Goal: Information Seeking & Learning: Learn about a topic

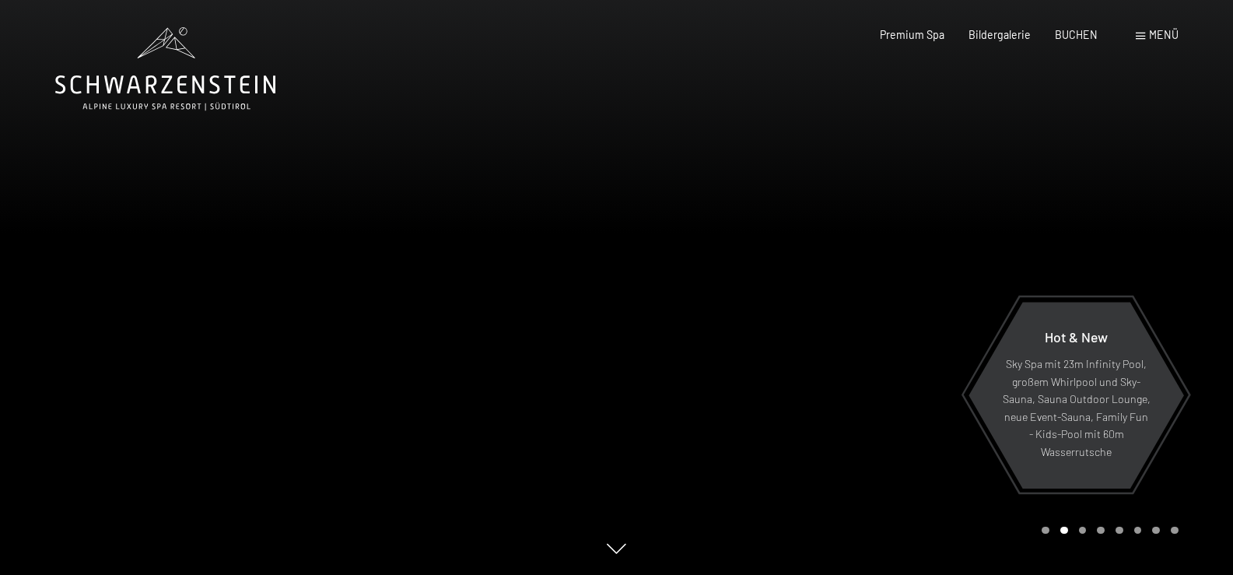
click at [923, 110] on div at bounding box center [925, 287] width 617 height 575
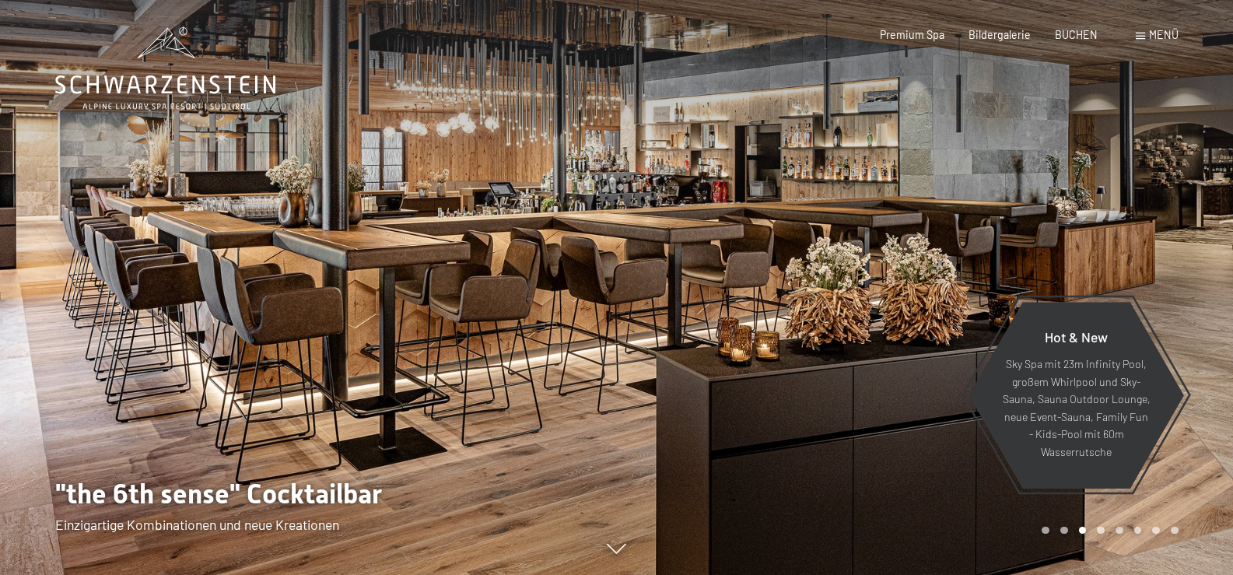
click at [1148, 35] on div "Menü" at bounding box center [1157, 35] width 43 height 16
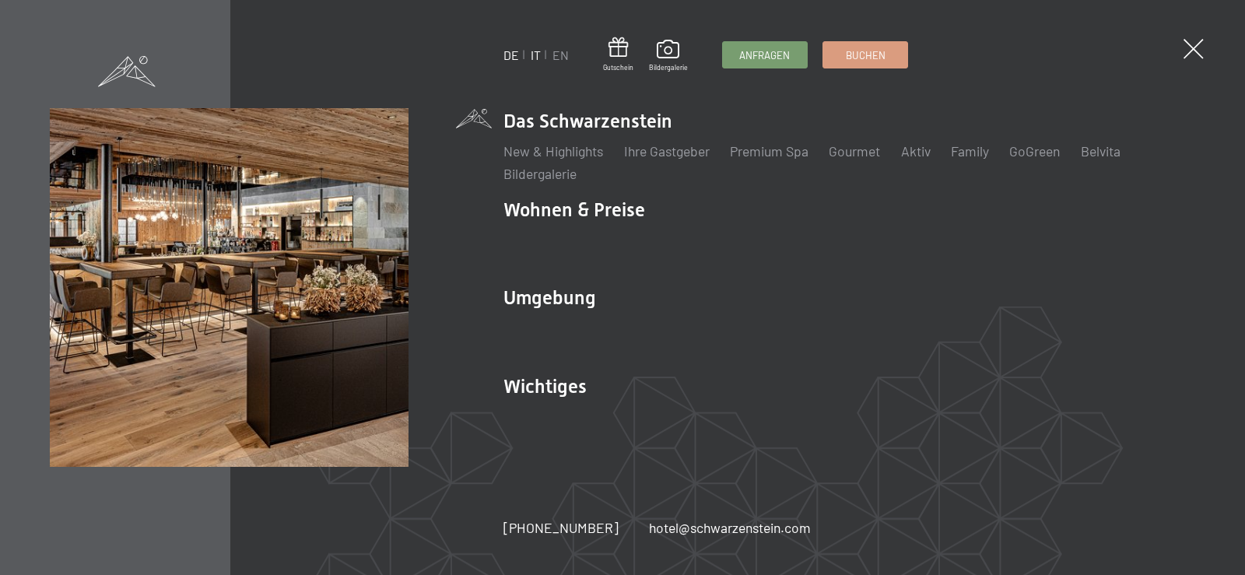
click at [537, 58] on link "IT" at bounding box center [536, 54] width 10 height 15
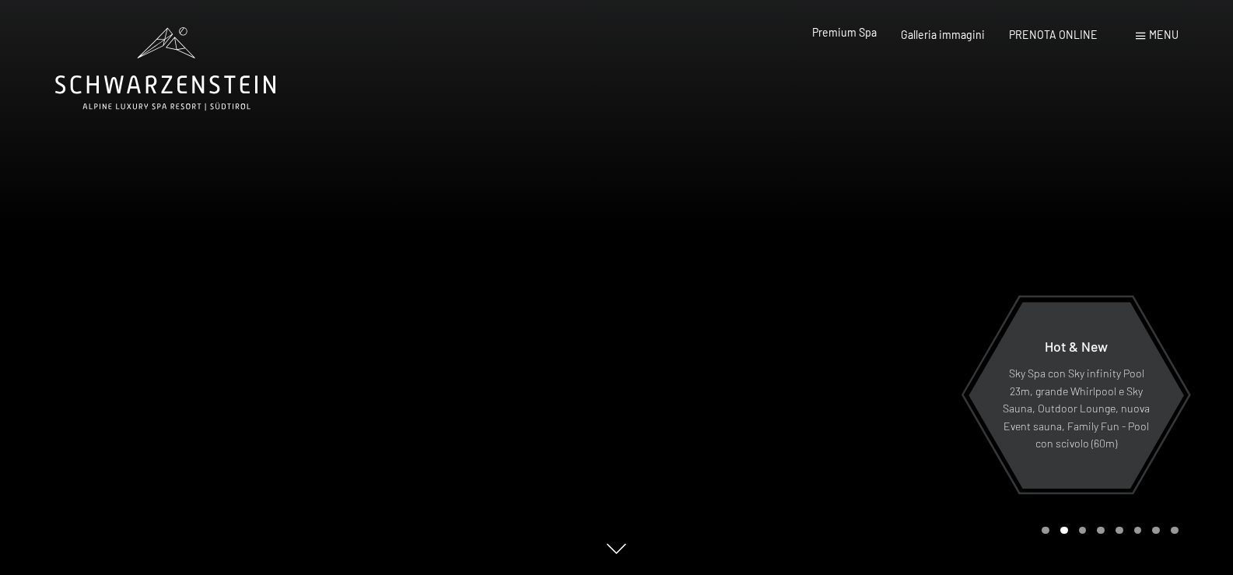
click at [877, 32] on span "Premium Spa" at bounding box center [844, 32] width 65 height 13
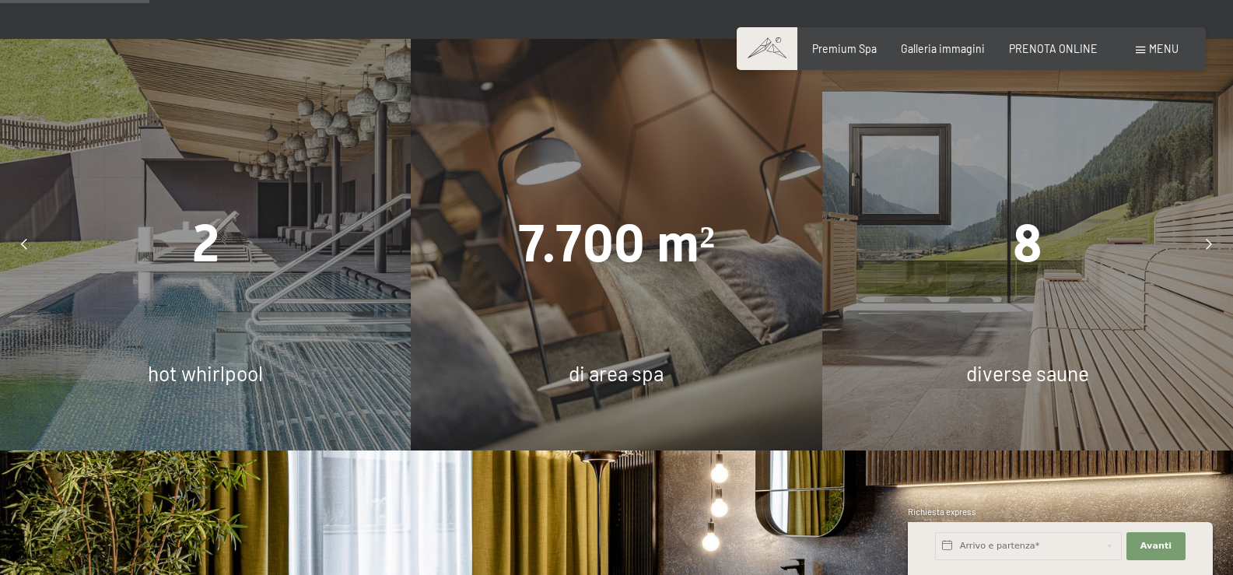
scroll to position [1245, 0]
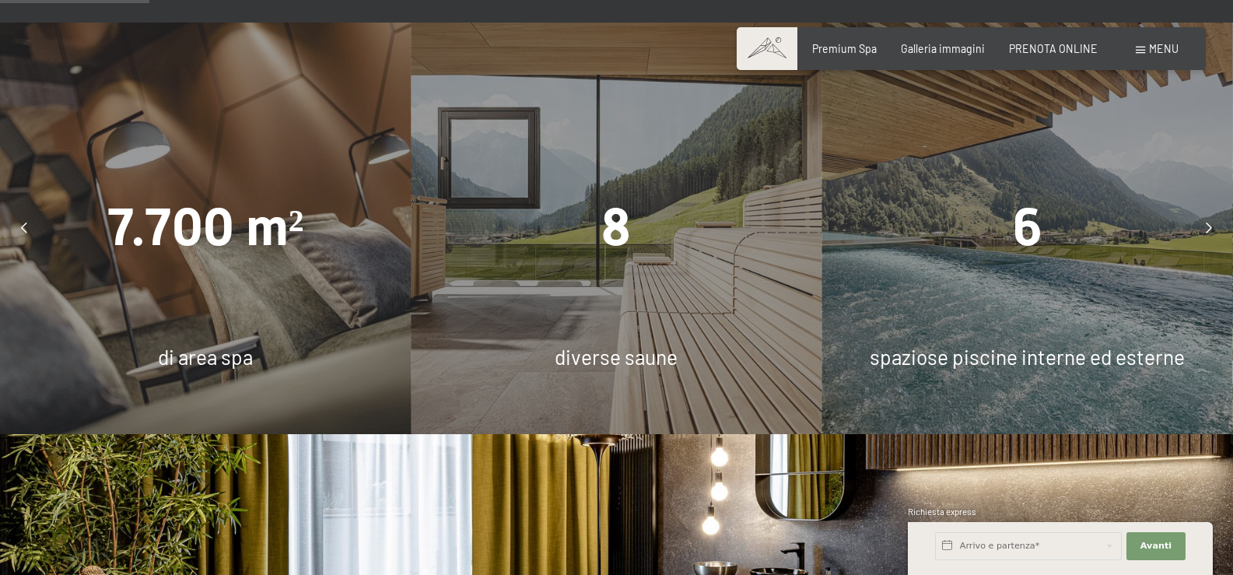
click at [1016, 345] on span "spaziose piscine interne ed esterne" at bounding box center [1027, 357] width 315 height 24
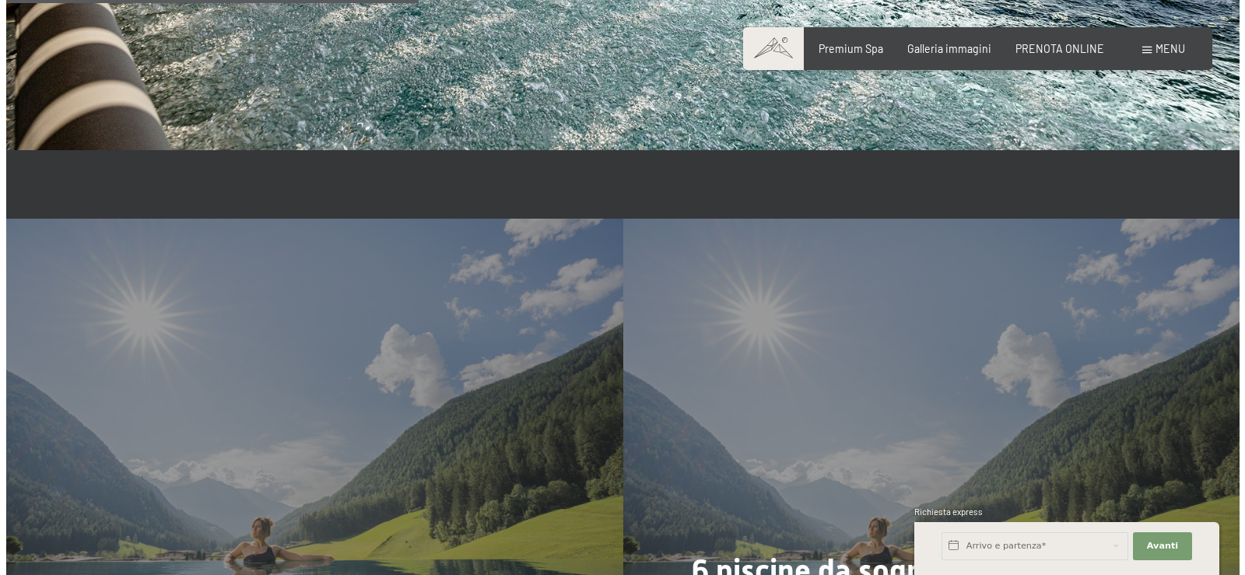
scroll to position [3579, 0]
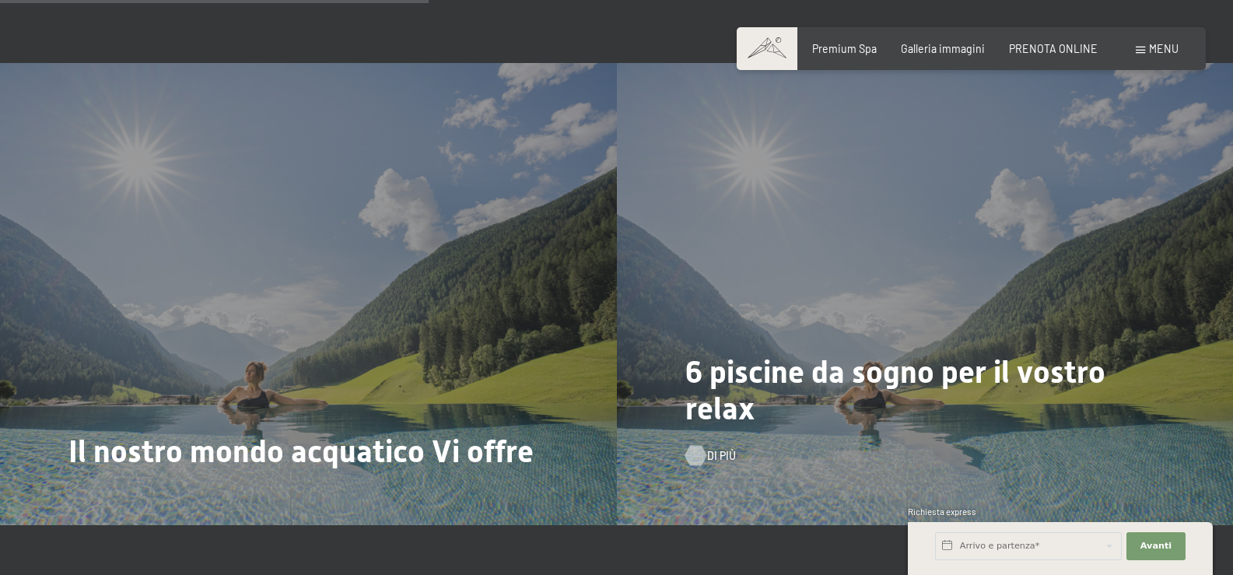
click at [700, 446] on div at bounding box center [695, 456] width 12 height 20
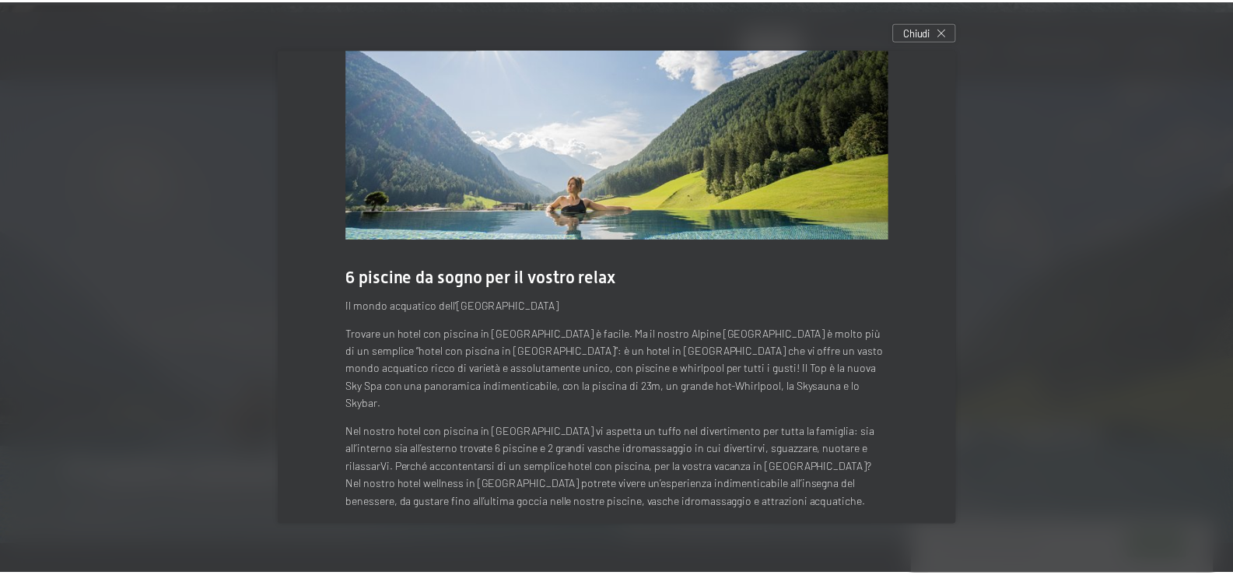
scroll to position [0, 0]
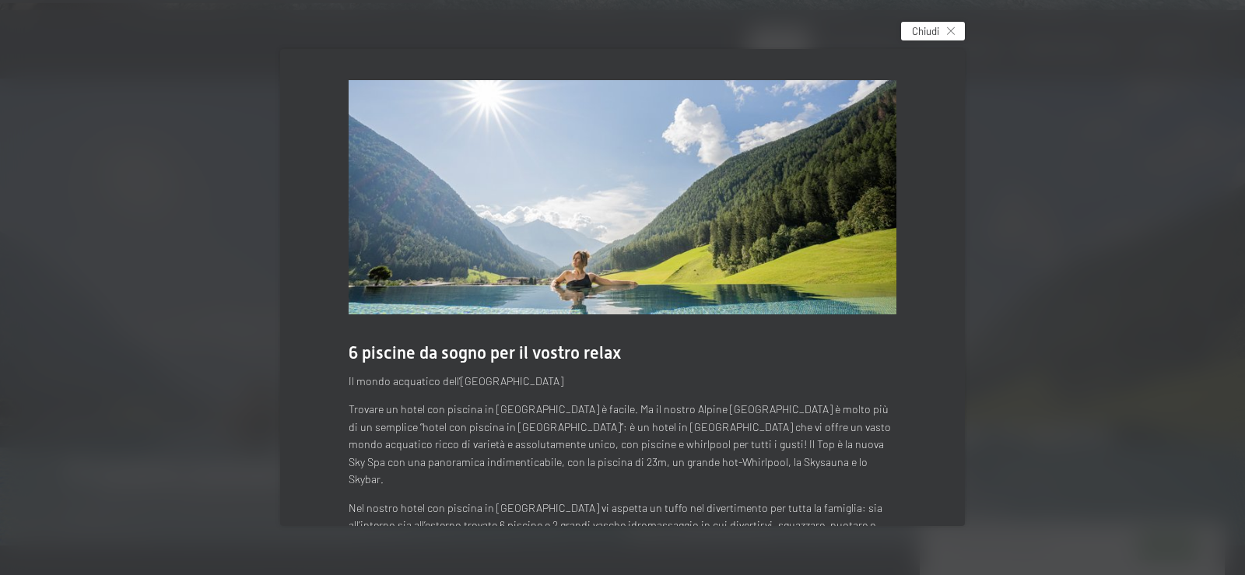
click at [965, 32] on div "Chiudi" at bounding box center [933, 31] width 64 height 19
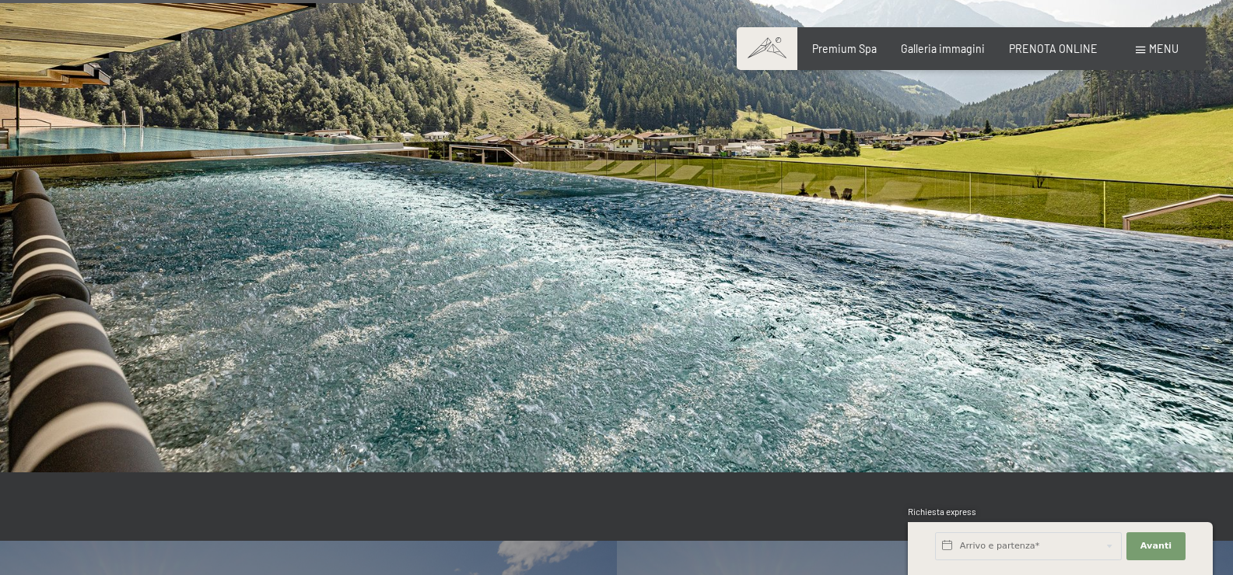
scroll to position [2879, 0]
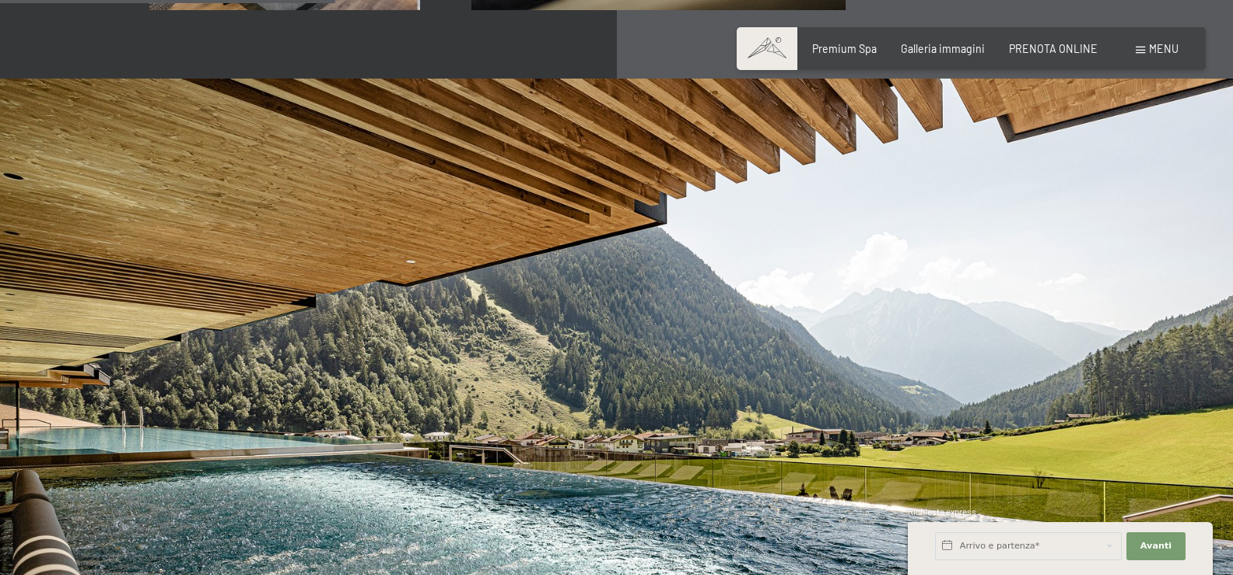
click at [1162, 51] on span "Menu" at bounding box center [1164, 48] width 30 height 13
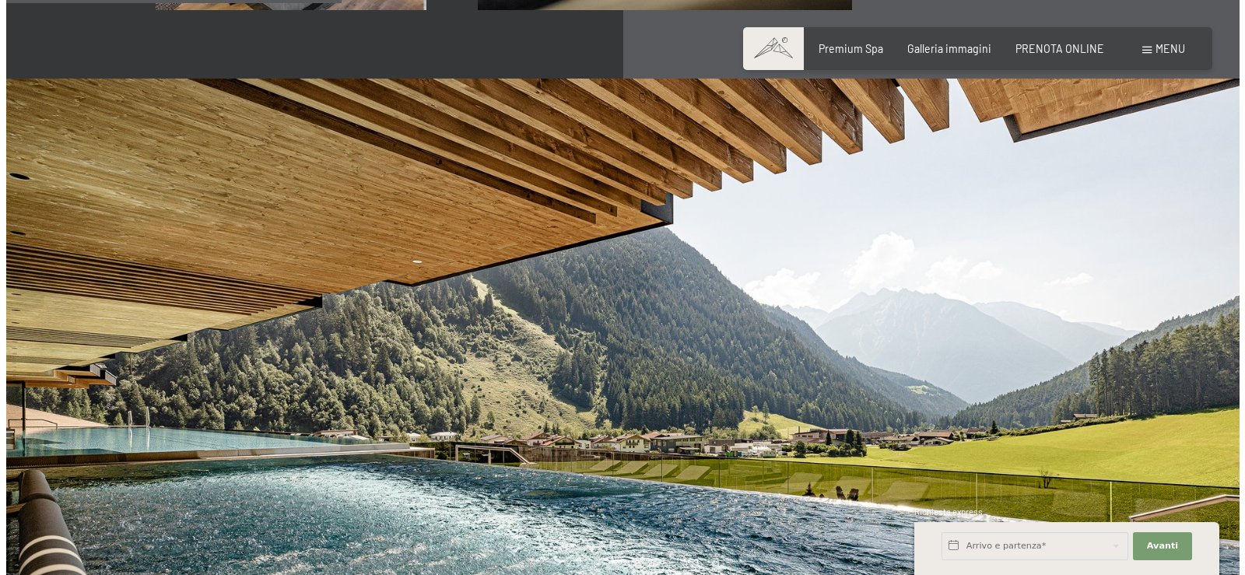
scroll to position [2810, 0]
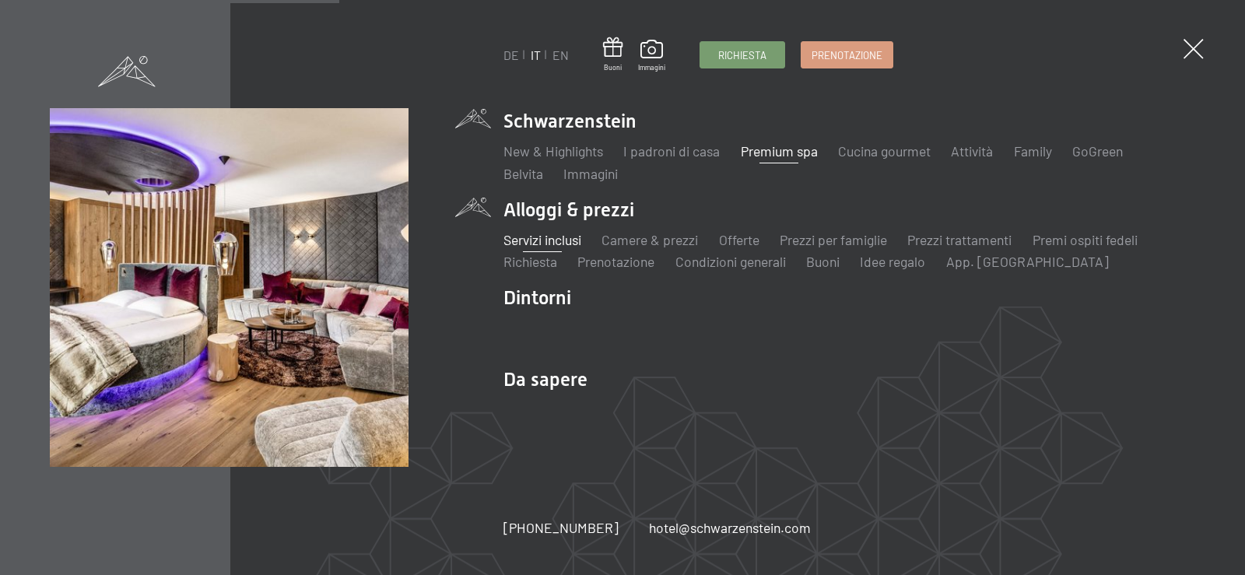
click at [556, 240] on link "Servizi inclusi" at bounding box center [542, 239] width 78 height 17
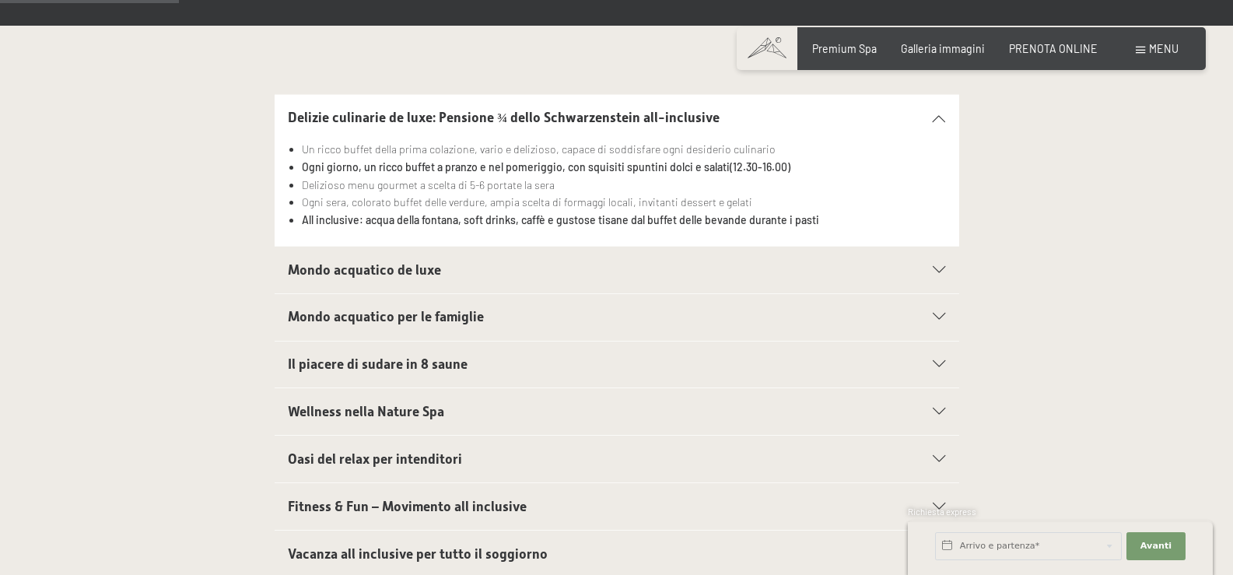
scroll to position [389, 0]
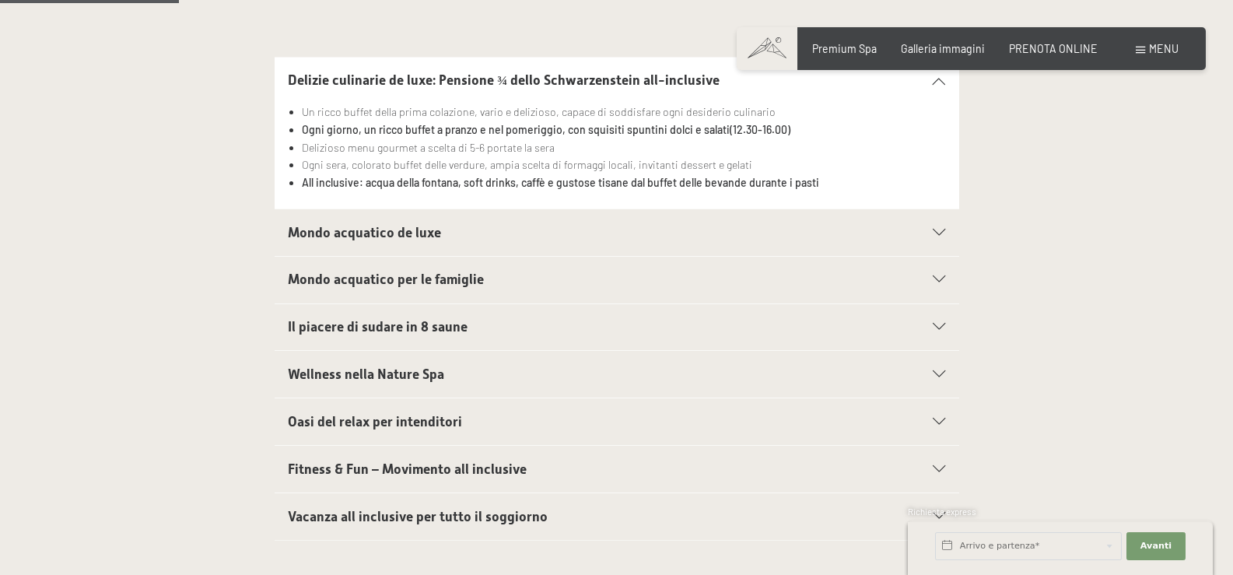
click at [933, 230] on icon at bounding box center [939, 233] width 12 height 7
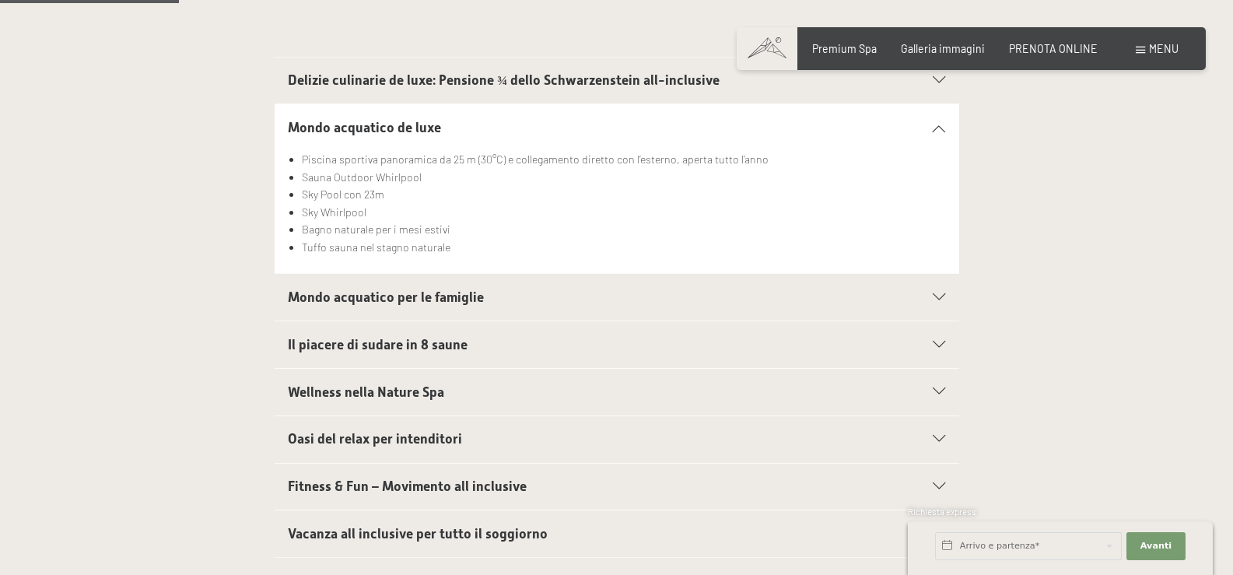
click at [945, 294] on icon at bounding box center [939, 297] width 12 height 7
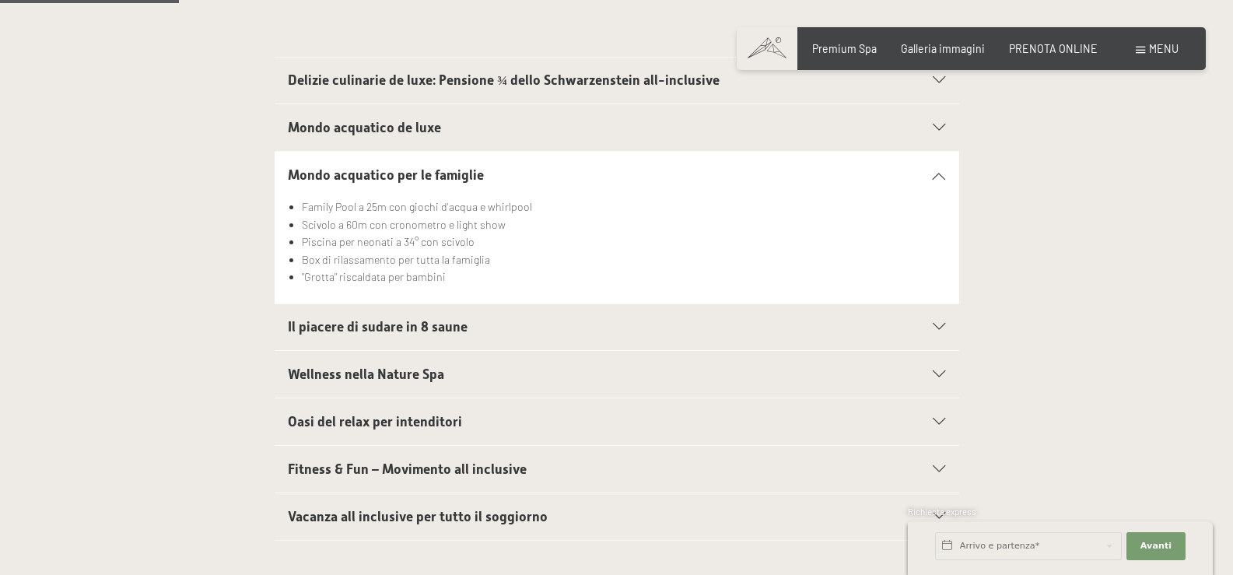
click at [948, 320] on section "Il piacere di sudare in 8 saune Sauna per l'Aufguss - con installazione multime…" at bounding box center [617, 327] width 685 height 48
click at [939, 324] on icon at bounding box center [939, 327] width 12 height 7
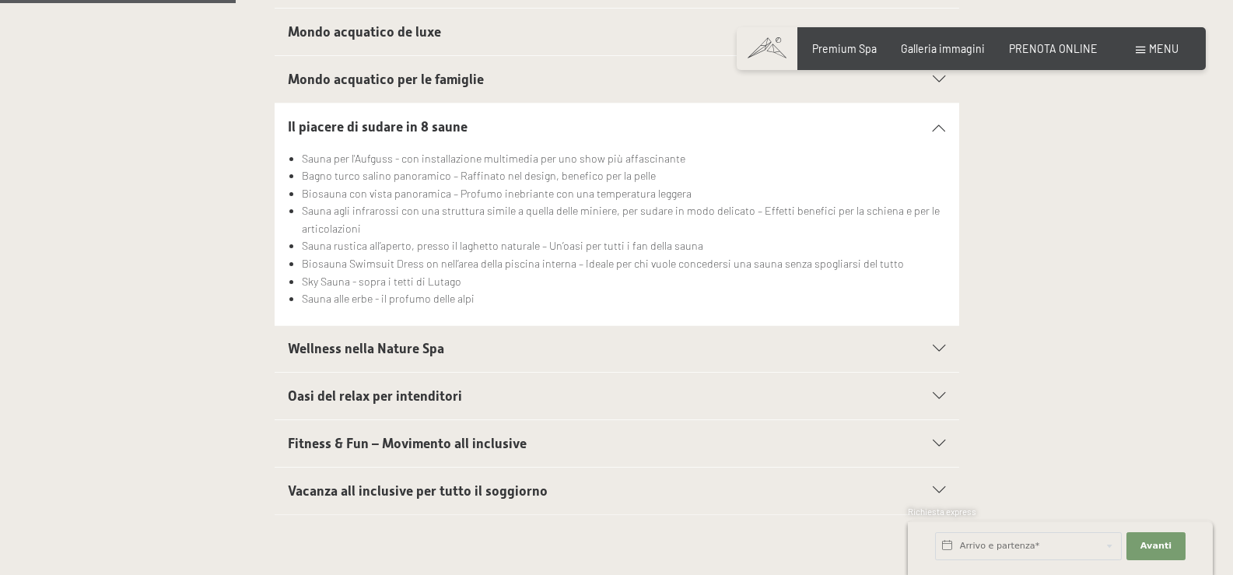
scroll to position [545, 0]
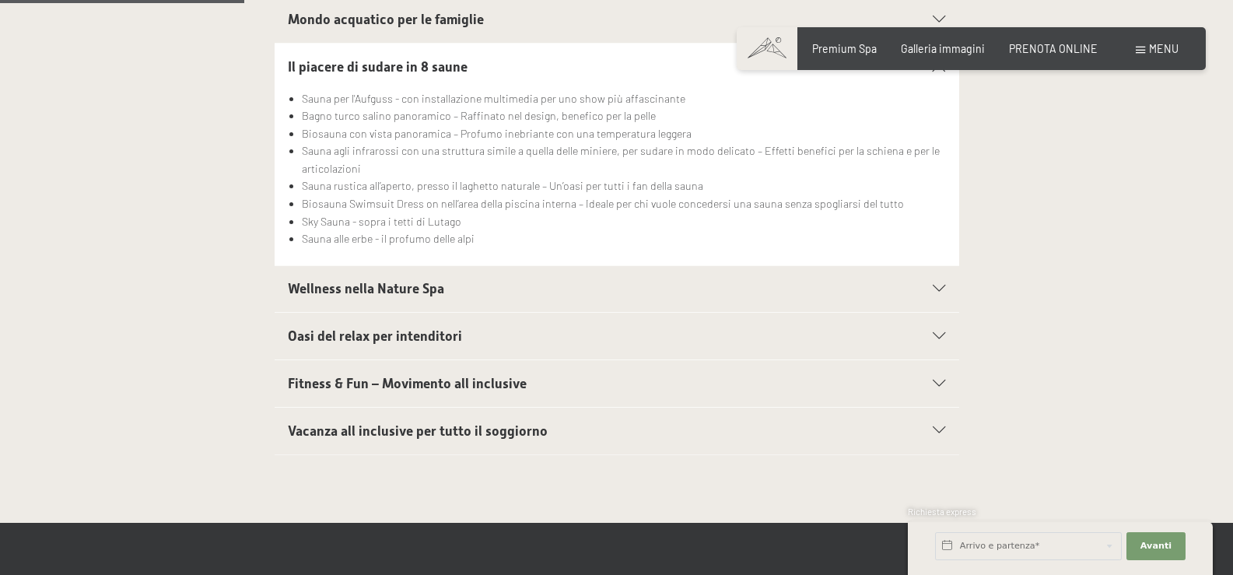
click at [938, 282] on div "Wellness nella Nature Spa" at bounding box center [616, 289] width 657 height 47
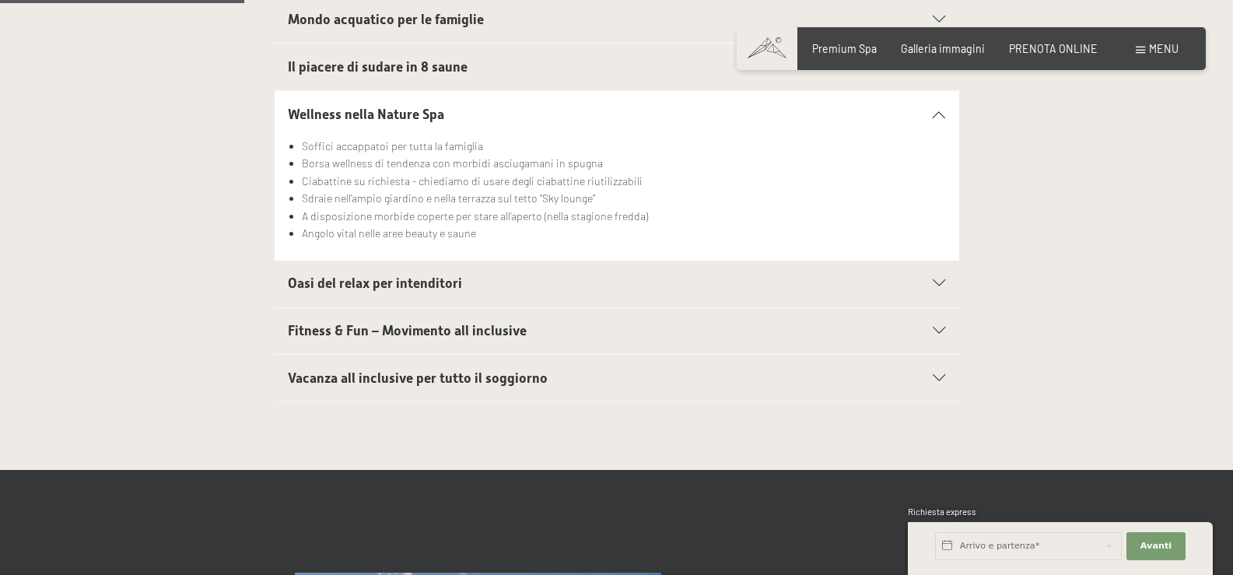
click at [938, 286] on icon at bounding box center [939, 283] width 12 height 7
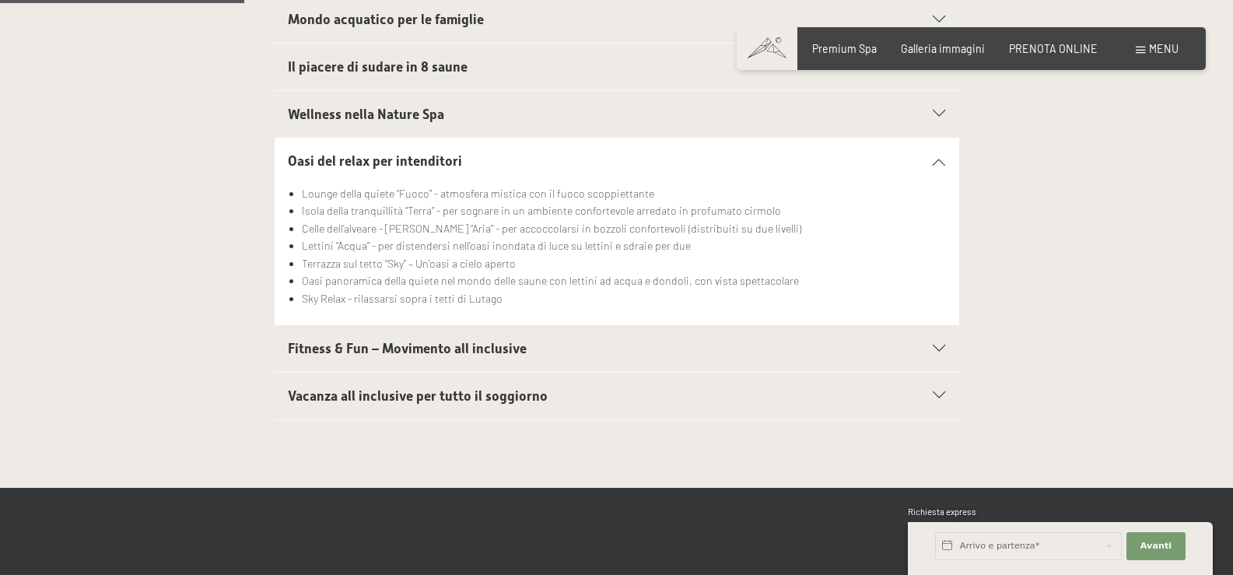
click at [934, 346] on icon at bounding box center [939, 348] width 12 height 7
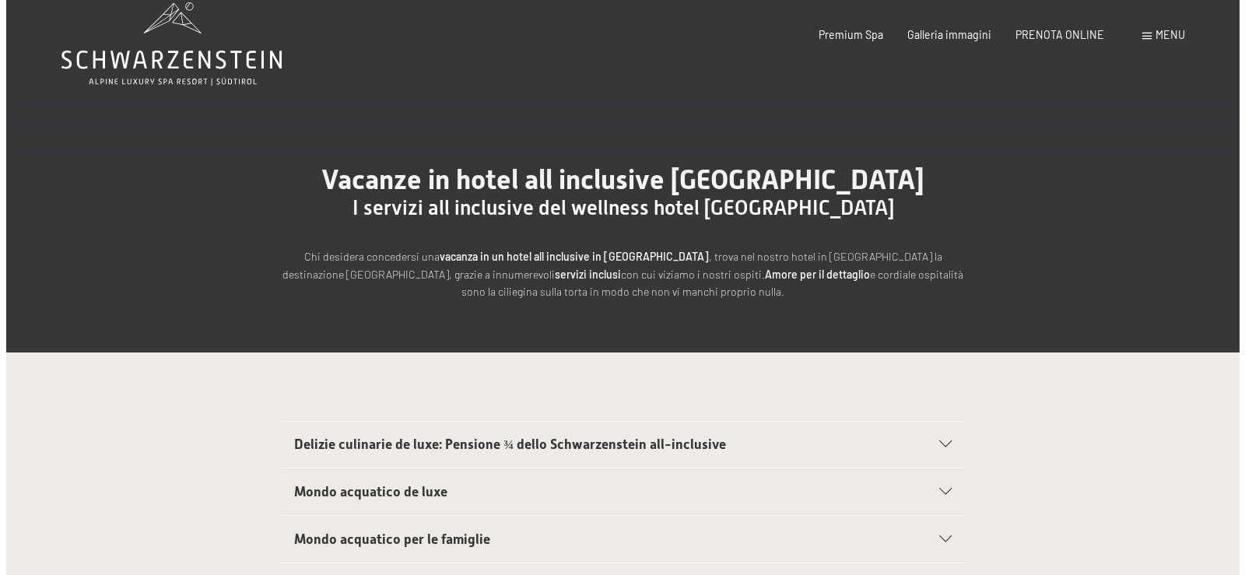
scroll to position [0, 0]
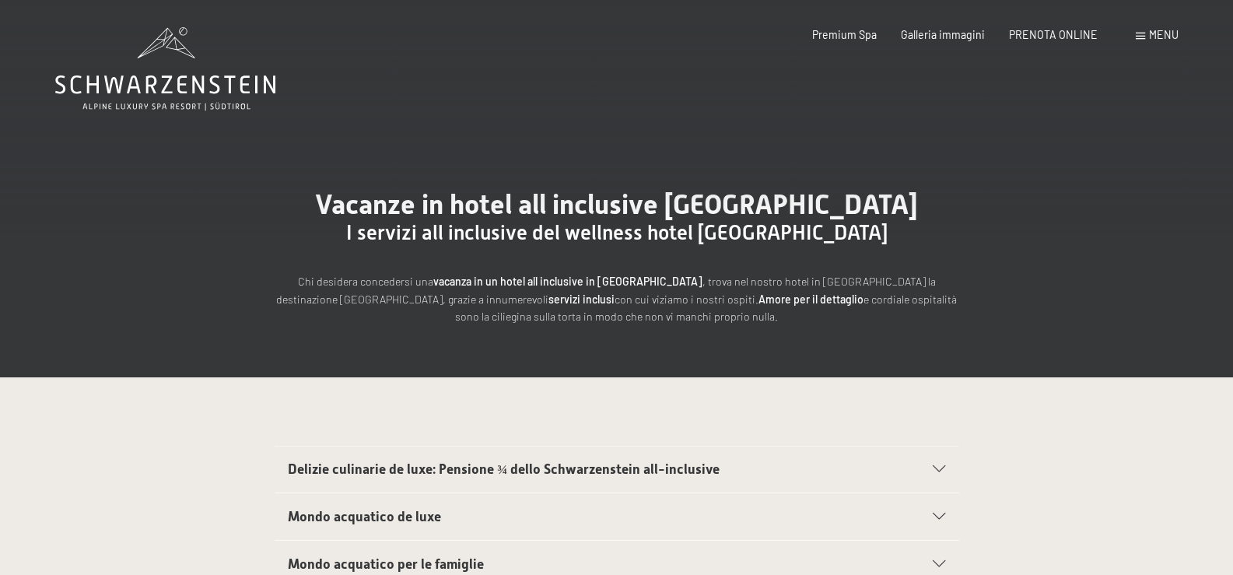
click at [1166, 31] on span "Menu" at bounding box center [1164, 34] width 30 height 13
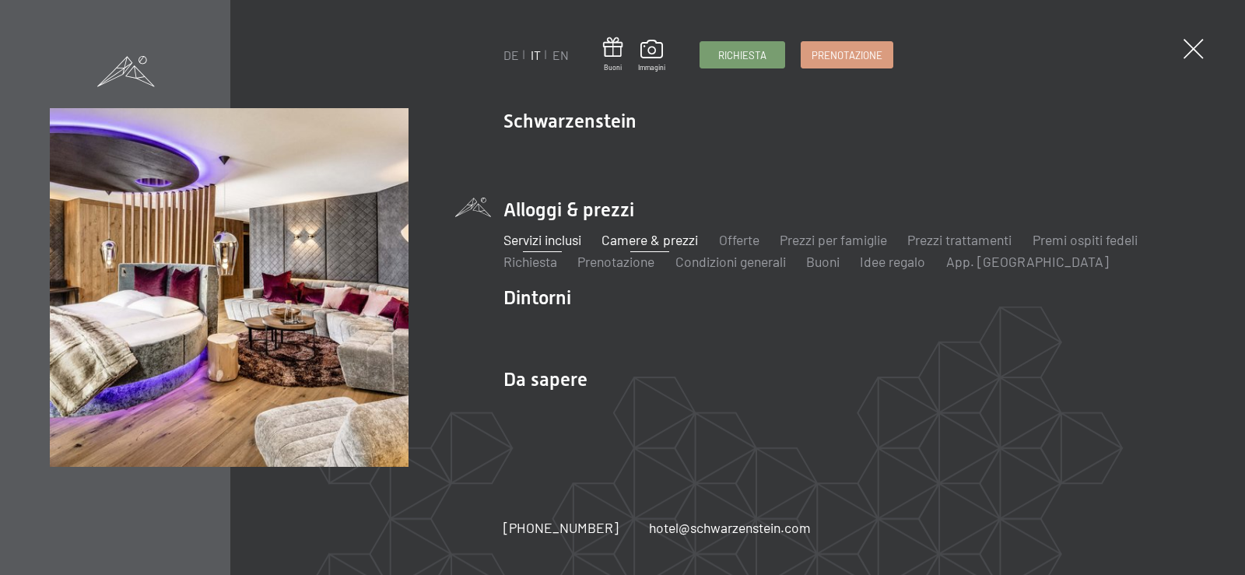
click at [671, 244] on link "Camere & prezzi" at bounding box center [649, 239] width 96 height 17
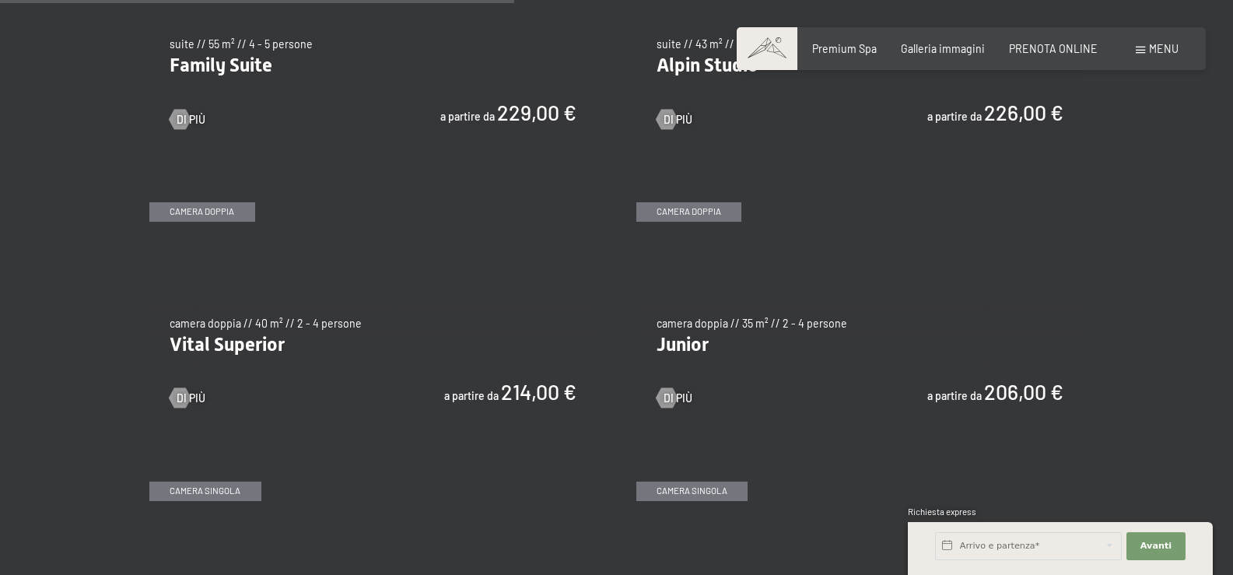
scroll to position [1867, 0]
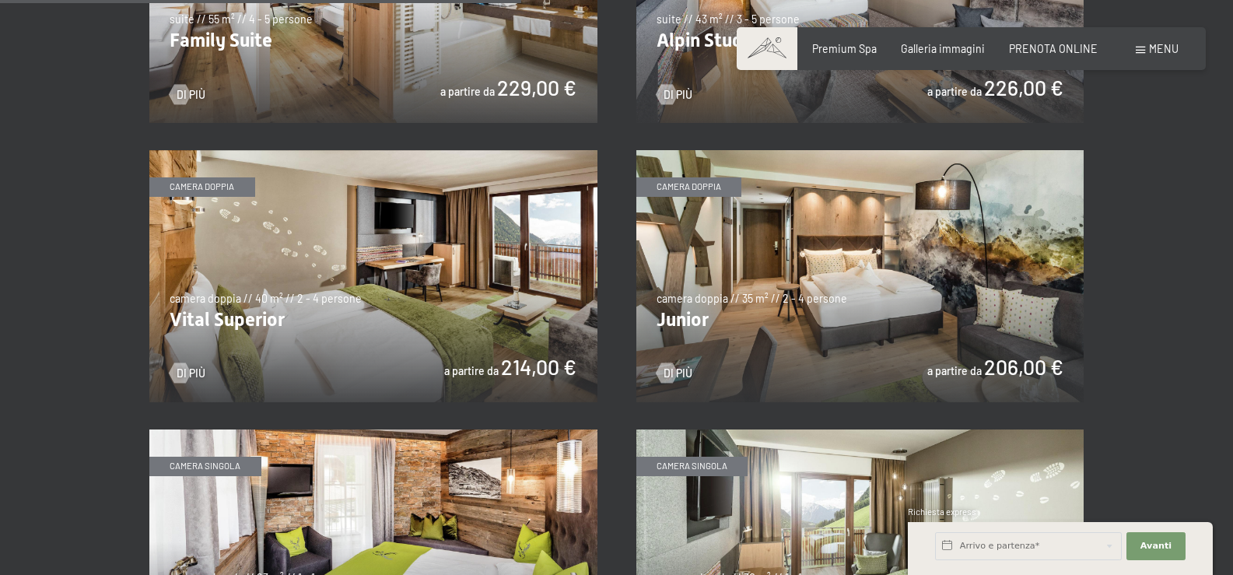
click at [301, 206] on img at bounding box center [373, 276] width 448 height 252
click at [782, 296] on img at bounding box center [860, 276] width 448 height 252
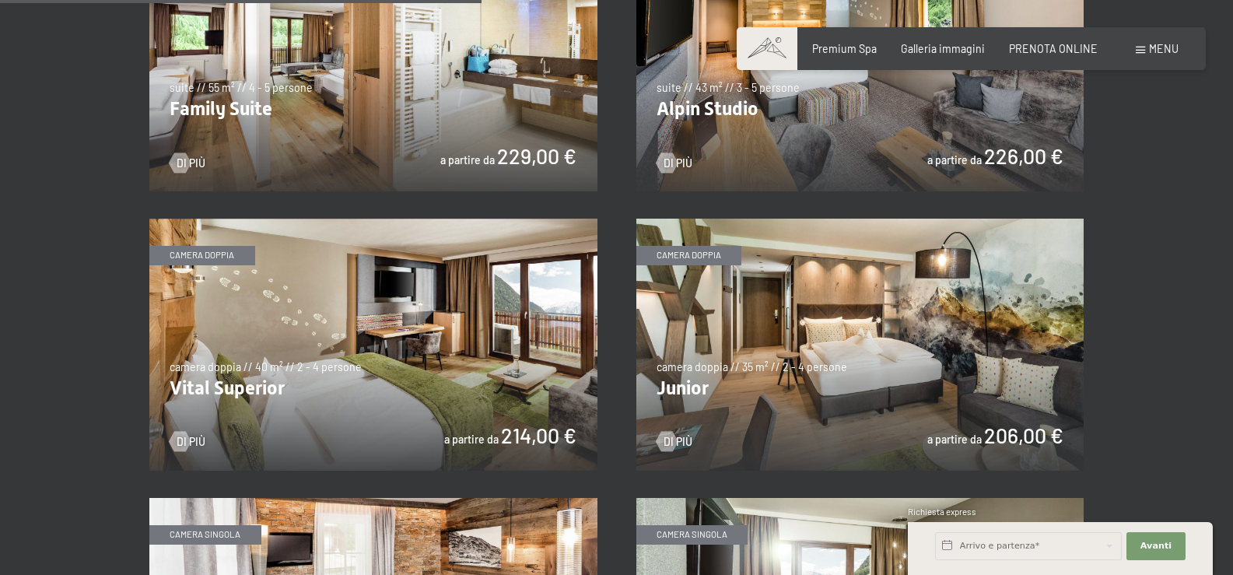
scroll to position [1712, 0]
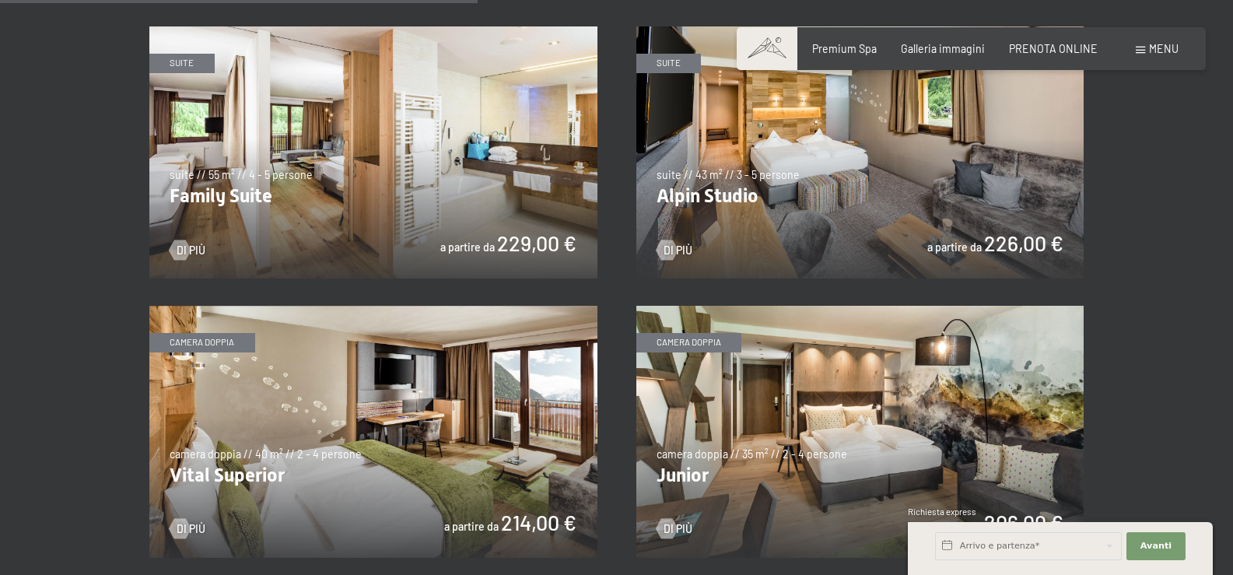
click at [300, 416] on img at bounding box center [373, 432] width 448 height 252
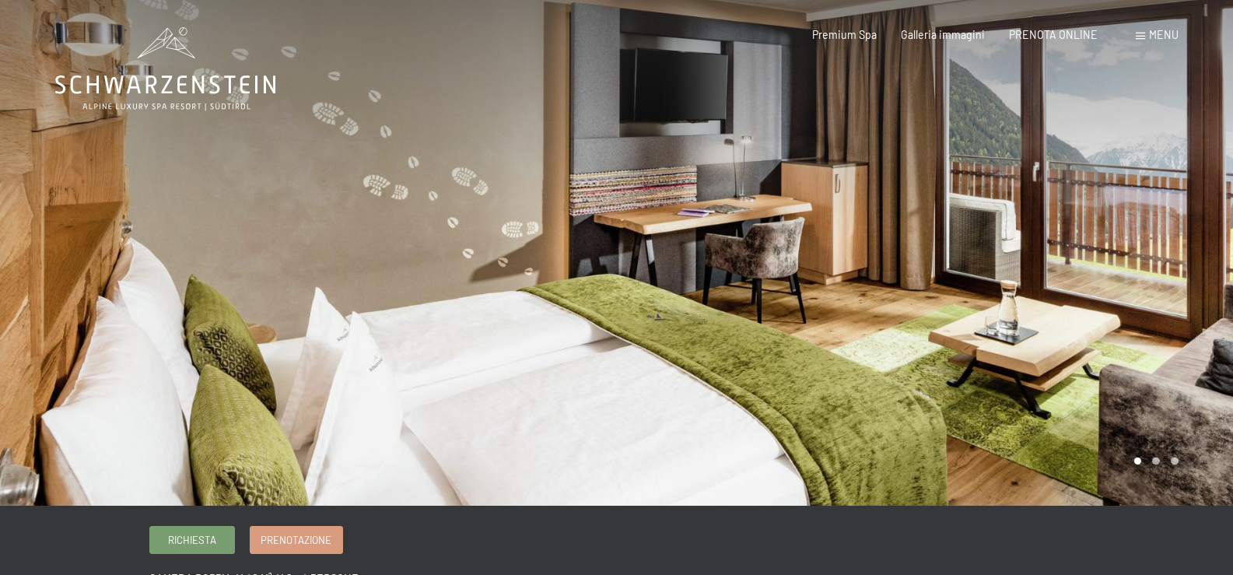
click at [1189, 254] on div at bounding box center [925, 253] width 617 height 506
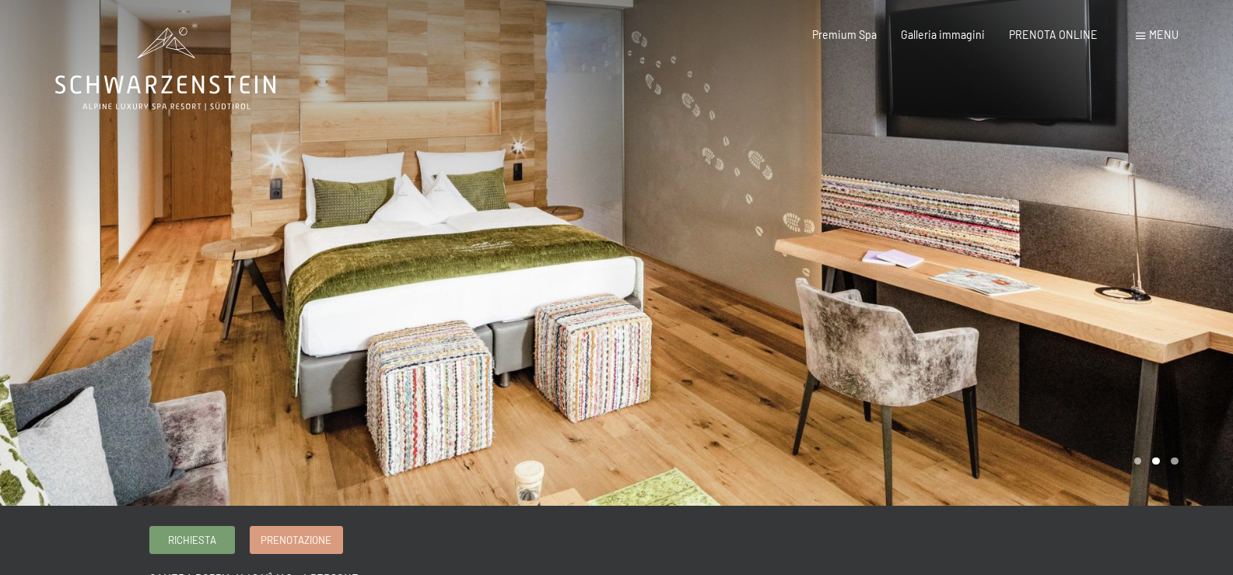
click at [899, 230] on div at bounding box center [925, 253] width 617 height 506
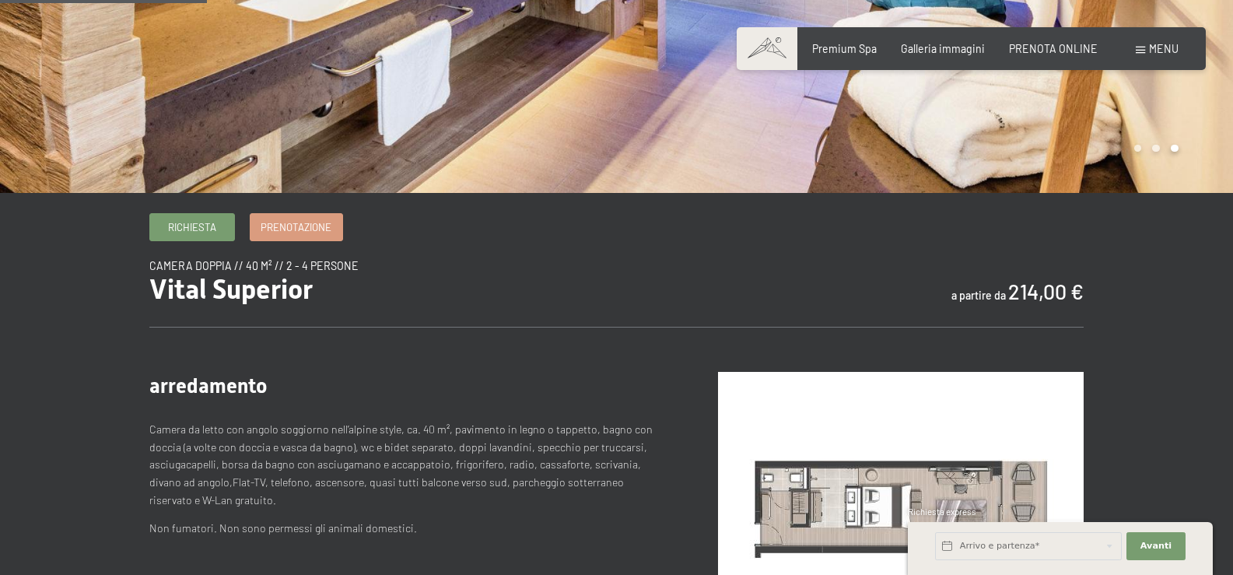
scroll to position [467, 0]
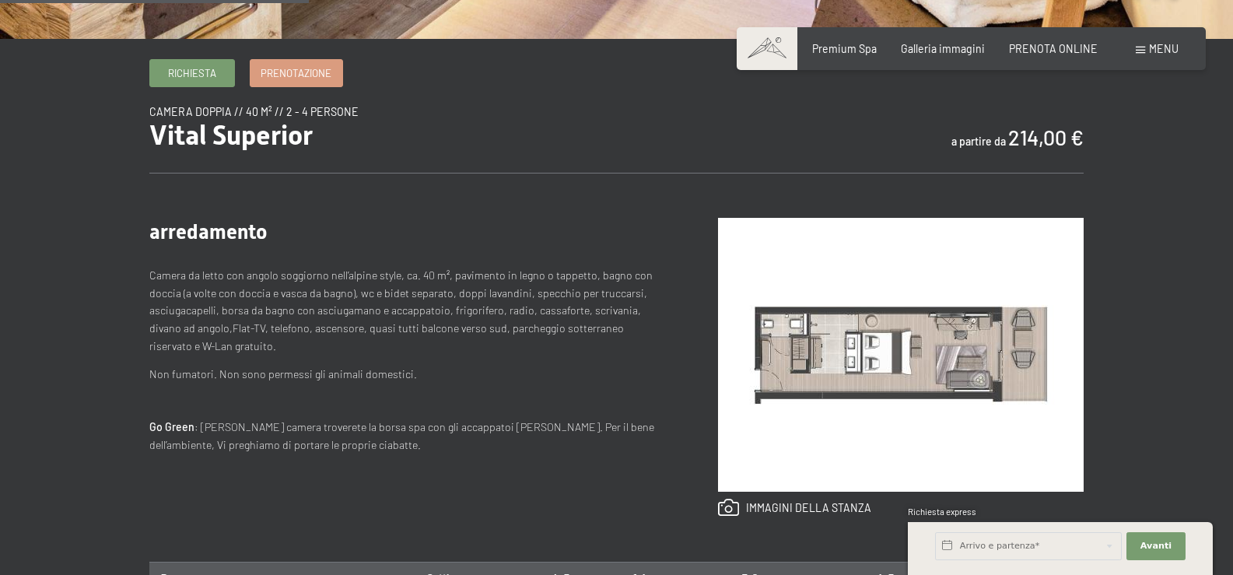
click at [851, 337] on img at bounding box center [901, 355] width 366 height 274
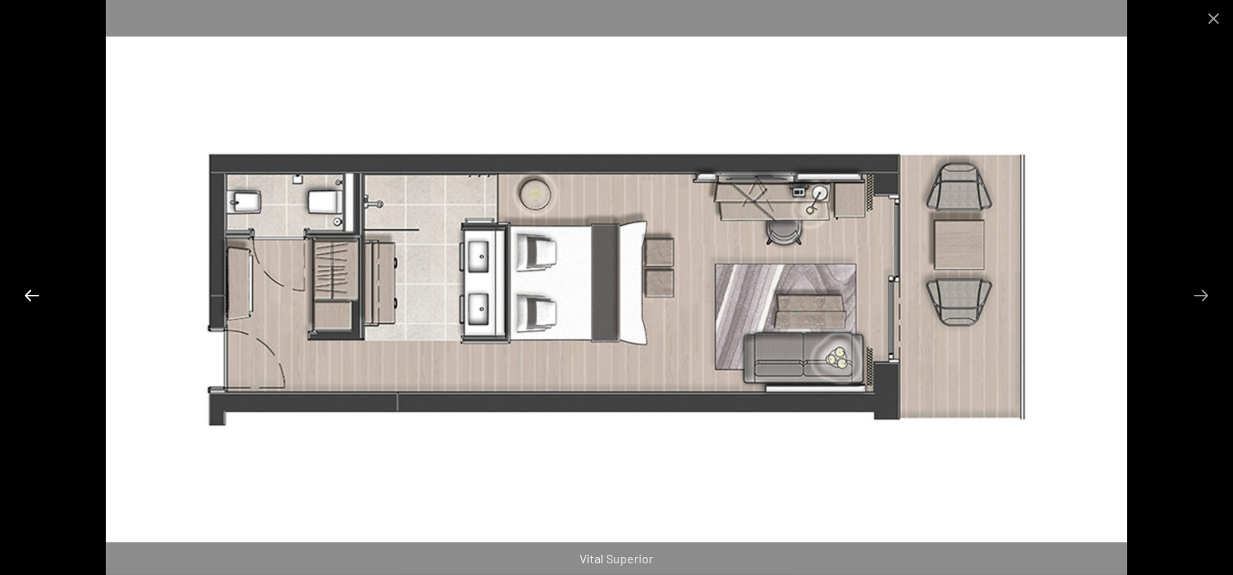
click at [37, 289] on button "Previous slide" at bounding box center [32, 295] width 33 height 30
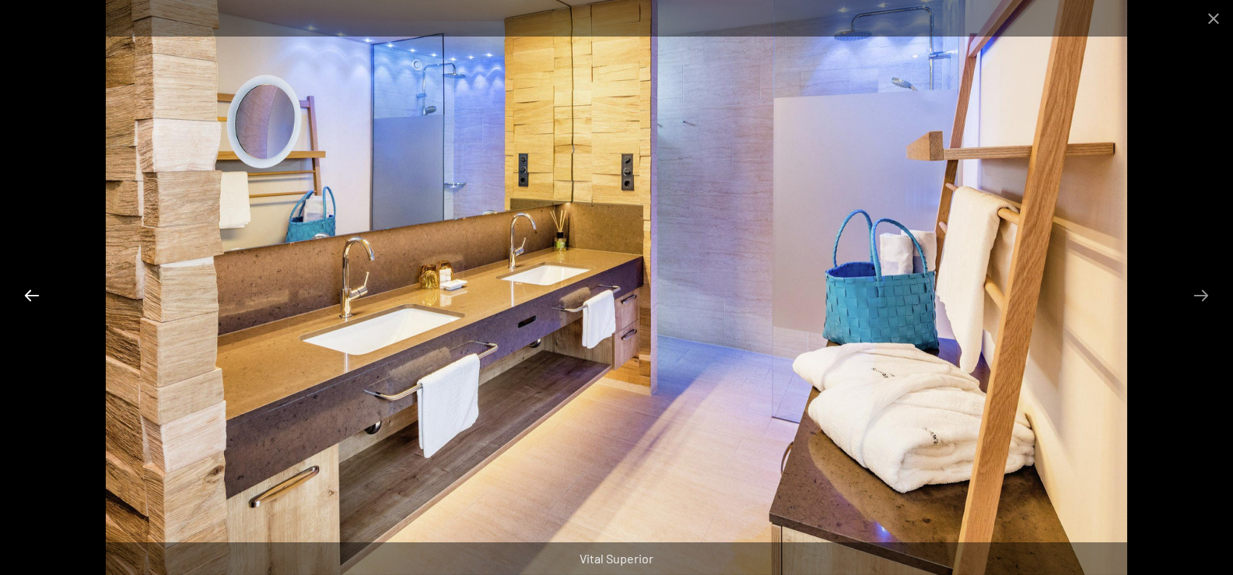
click at [37, 289] on button "Previous slide" at bounding box center [32, 295] width 33 height 30
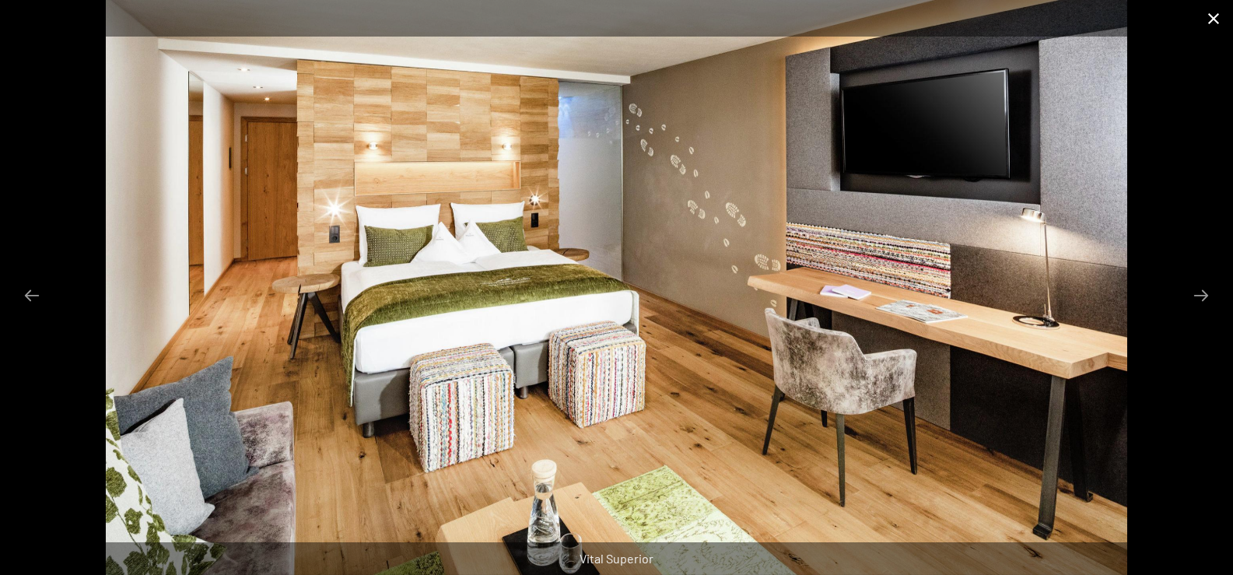
click at [1211, 21] on button "Close gallery" at bounding box center [1213, 18] width 39 height 37
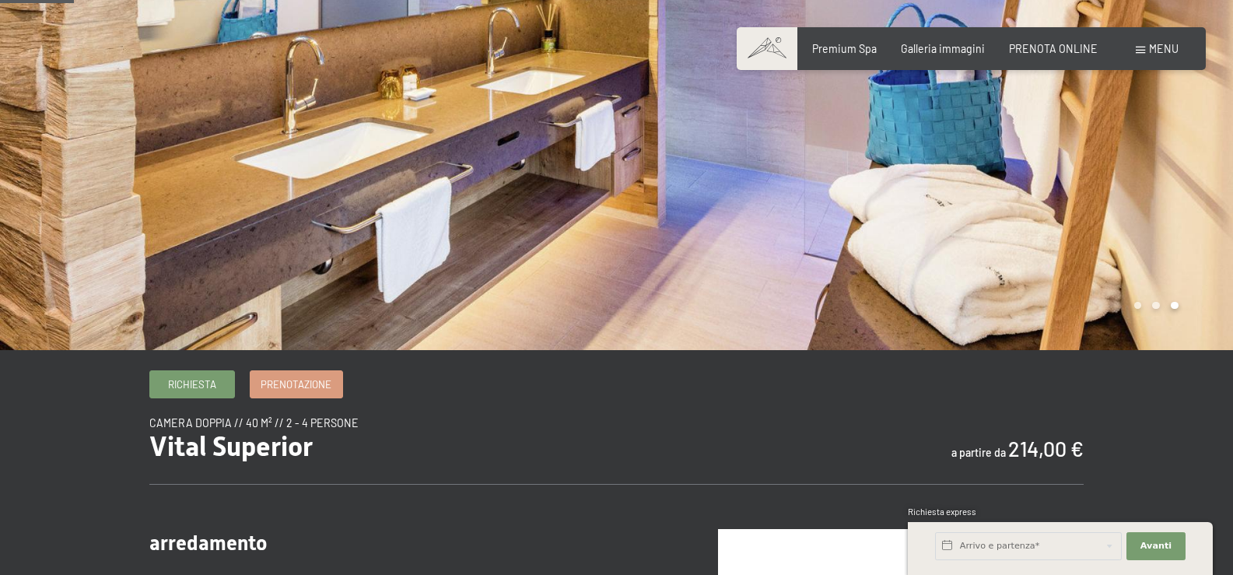
scroll to position [0, 0]
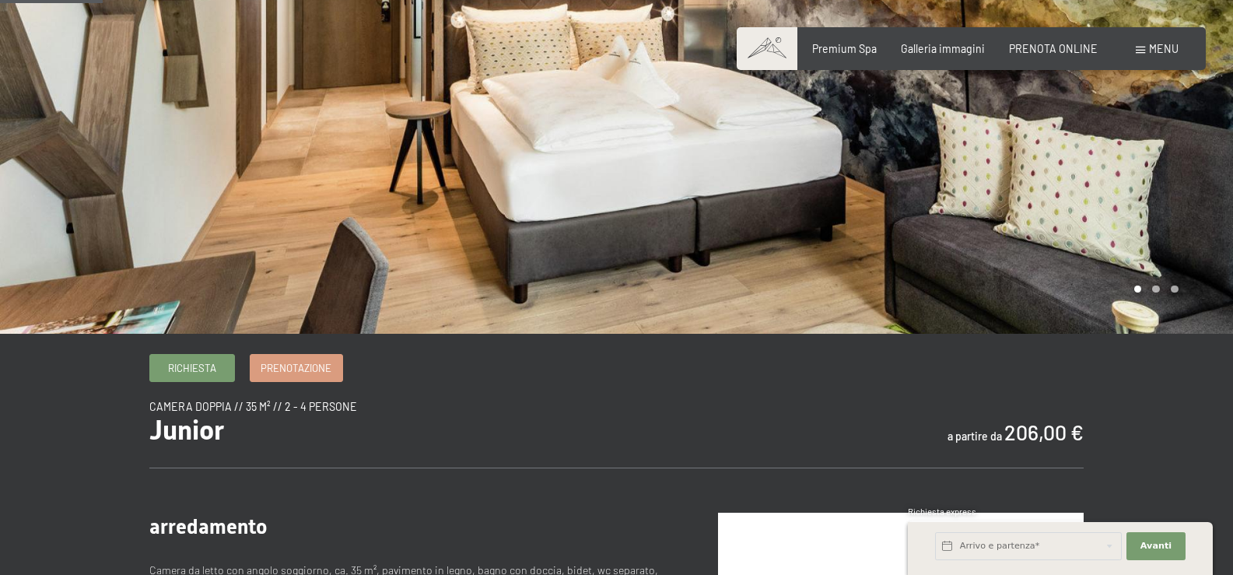
scroll to position [389, 0]
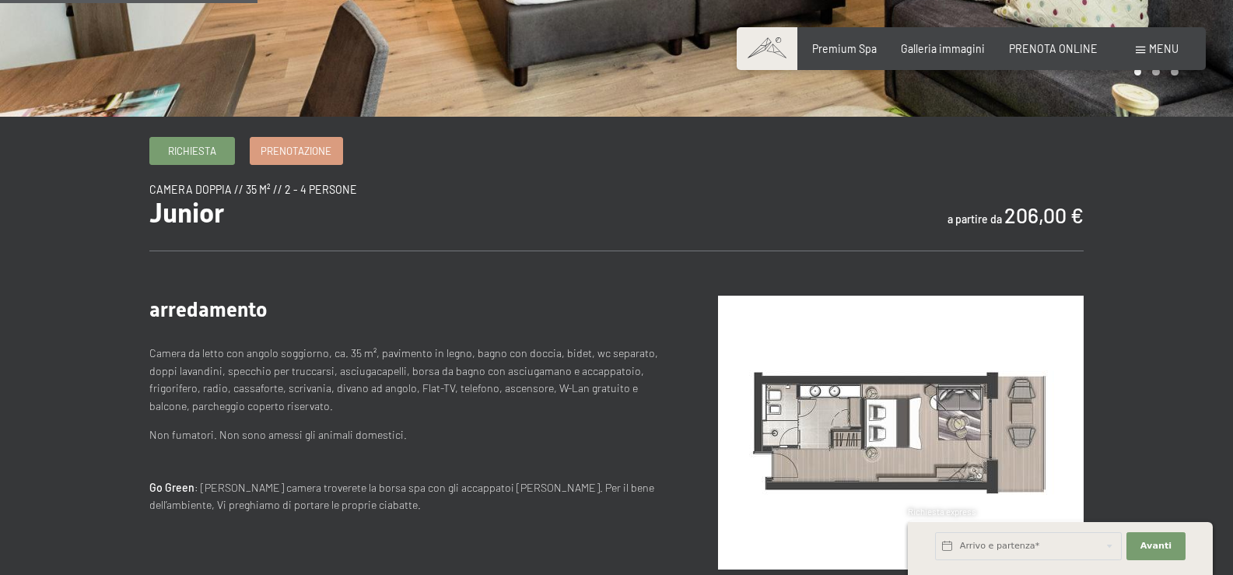
click at [879, 403] on img at bounding box center [901, 433] width 366 height 274
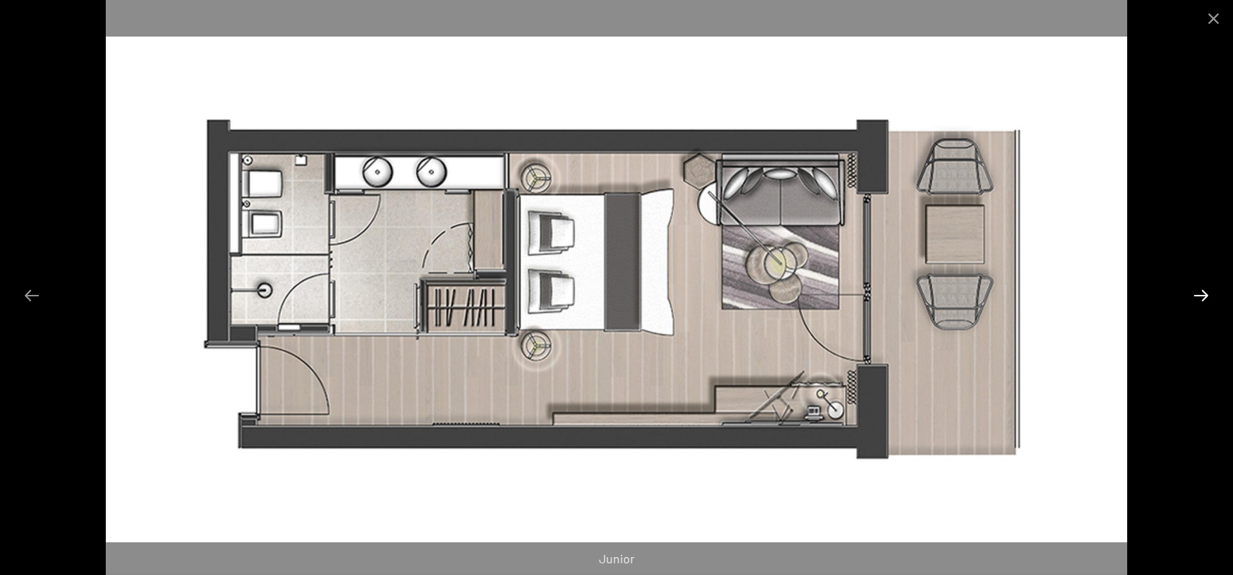
click at [1202, 292] on button "Next slide" at bounding box center [1201, 295] width 33 height 30
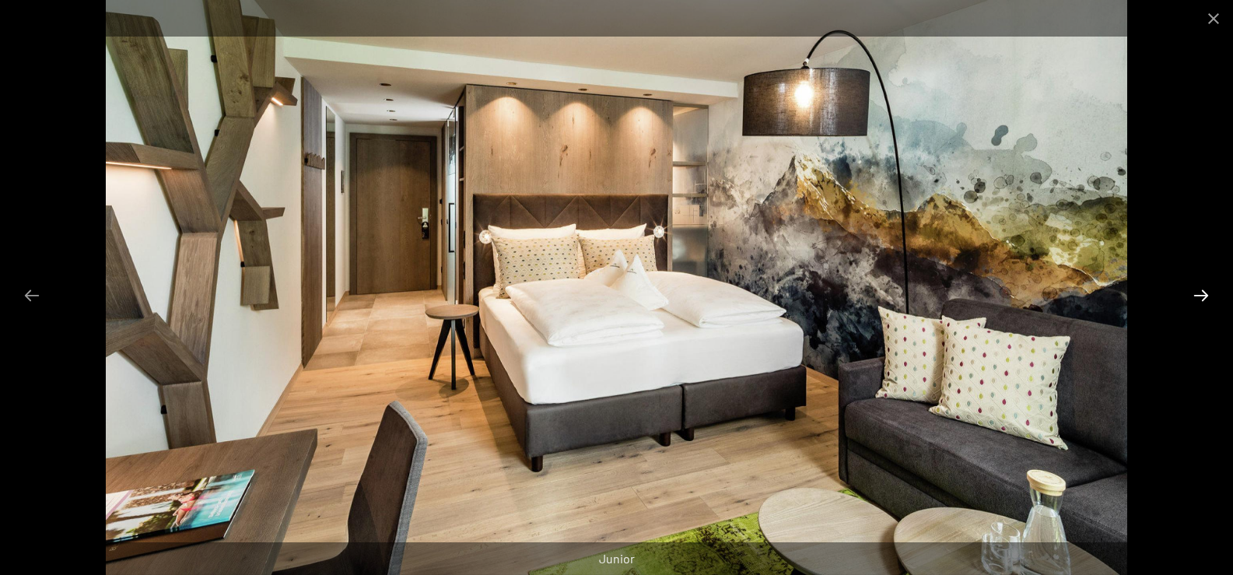
click at [1202, 292] on button "Next slide" at bounding box center [1201, 295] width 33 height 30
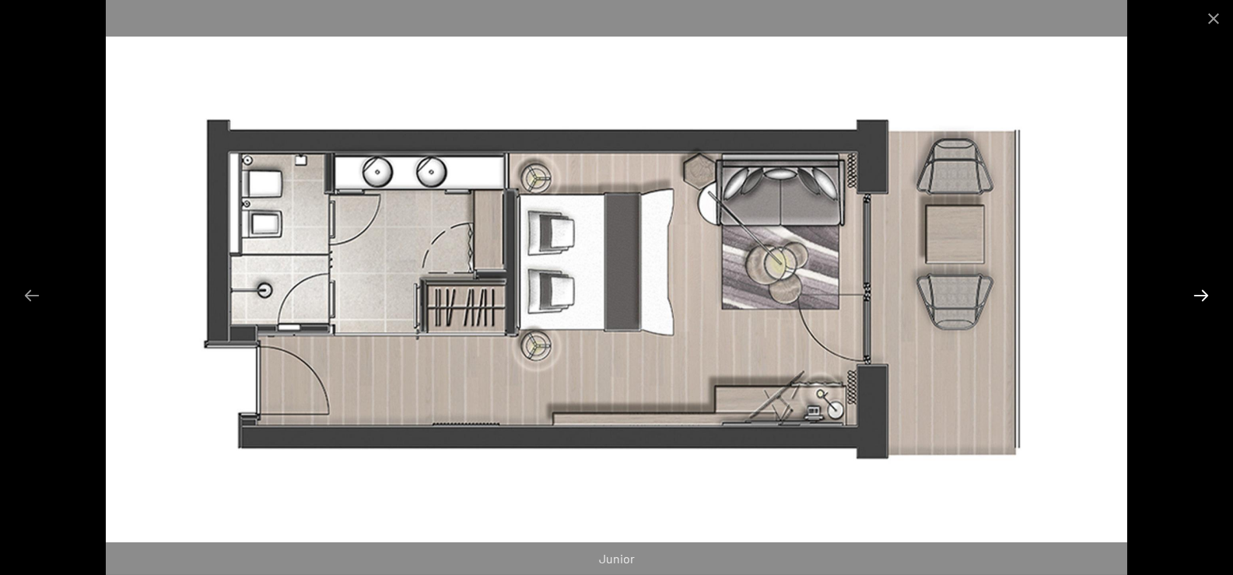
click at [1202, 292] on button "Next slide" at bounding box center [1201, 295] width 33 height 30
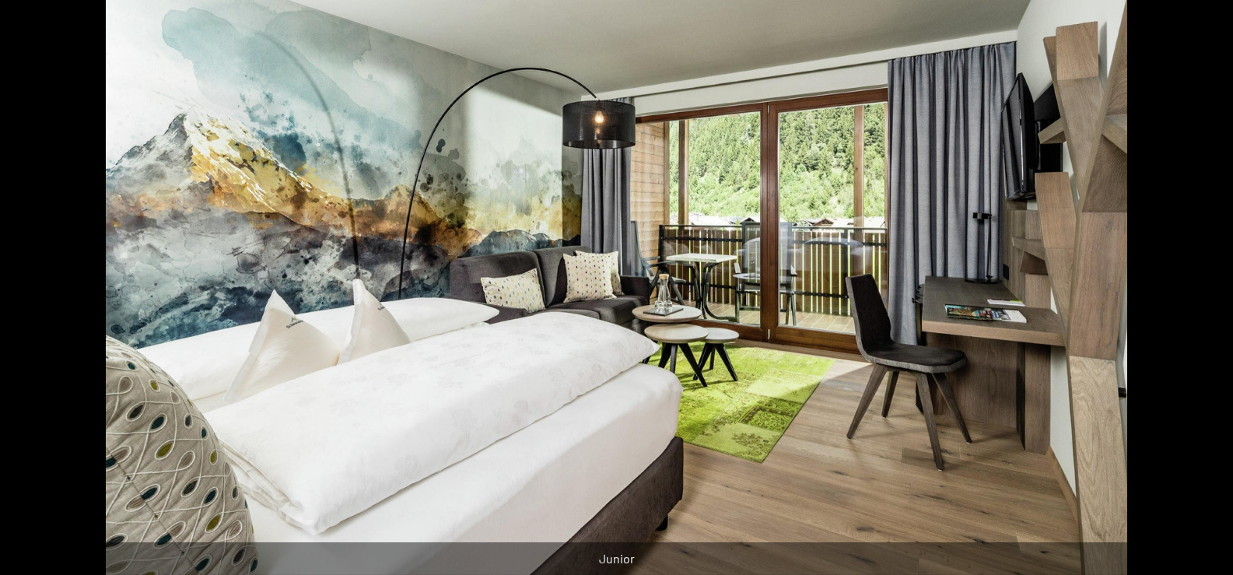
click at [1202, 292] on button "Next slide" at bounding box center [1209, 295] width 33 height 30
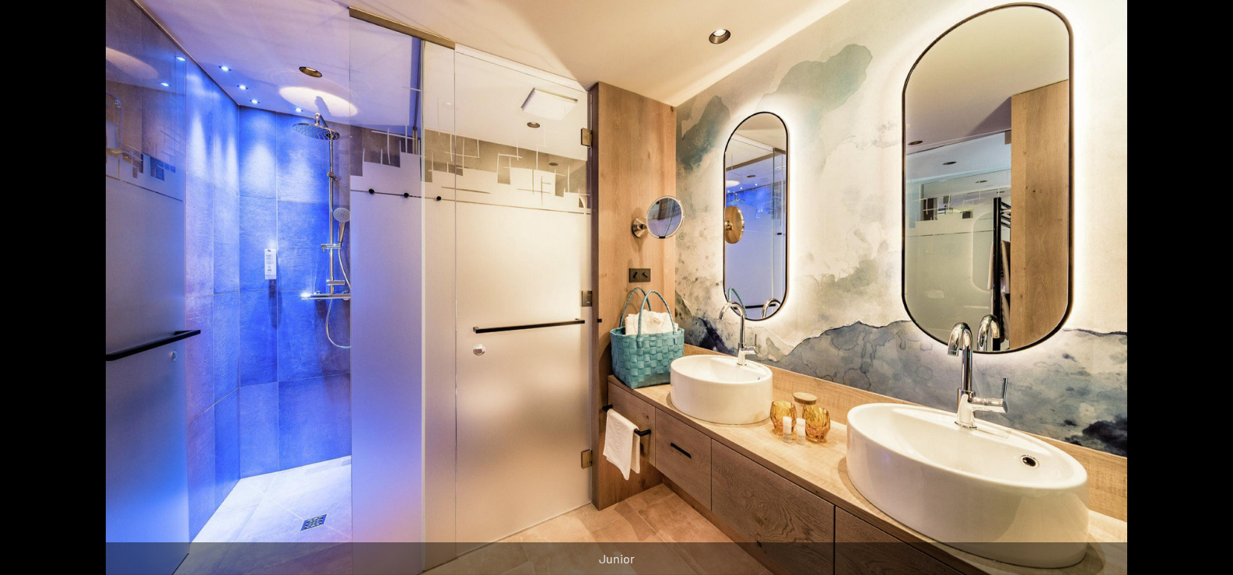
click at [1202, 292] on button "Next slide" at bounding box center [1209, 295] width 33 height 30
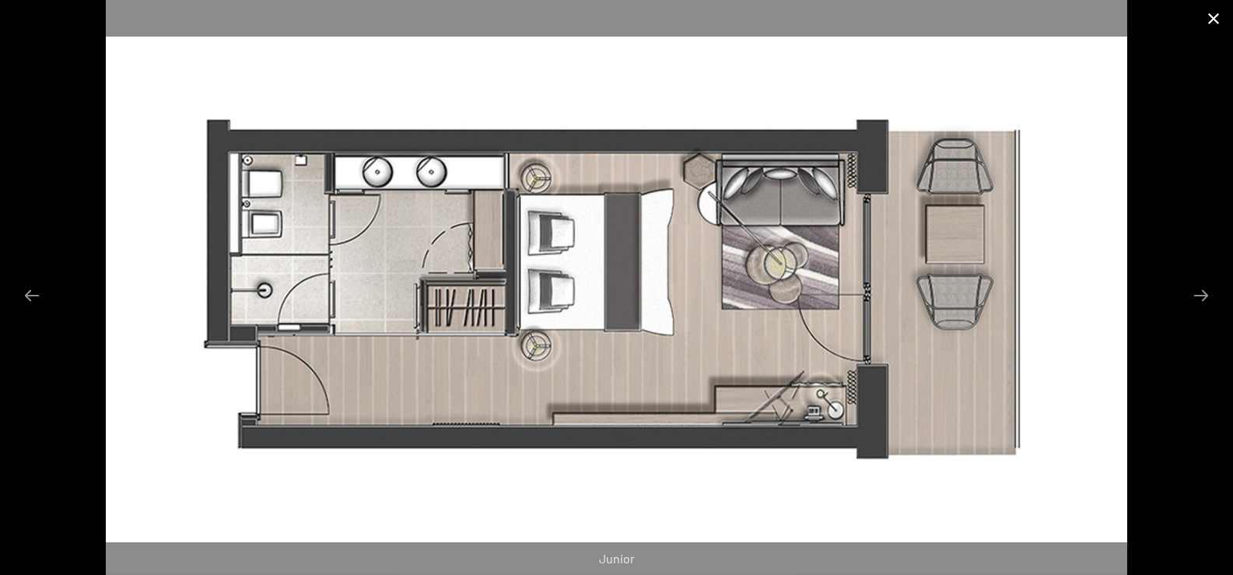
click at [1214, 12] on button "Close gallery" at bounding box center [1213, 18] width 39 height 37
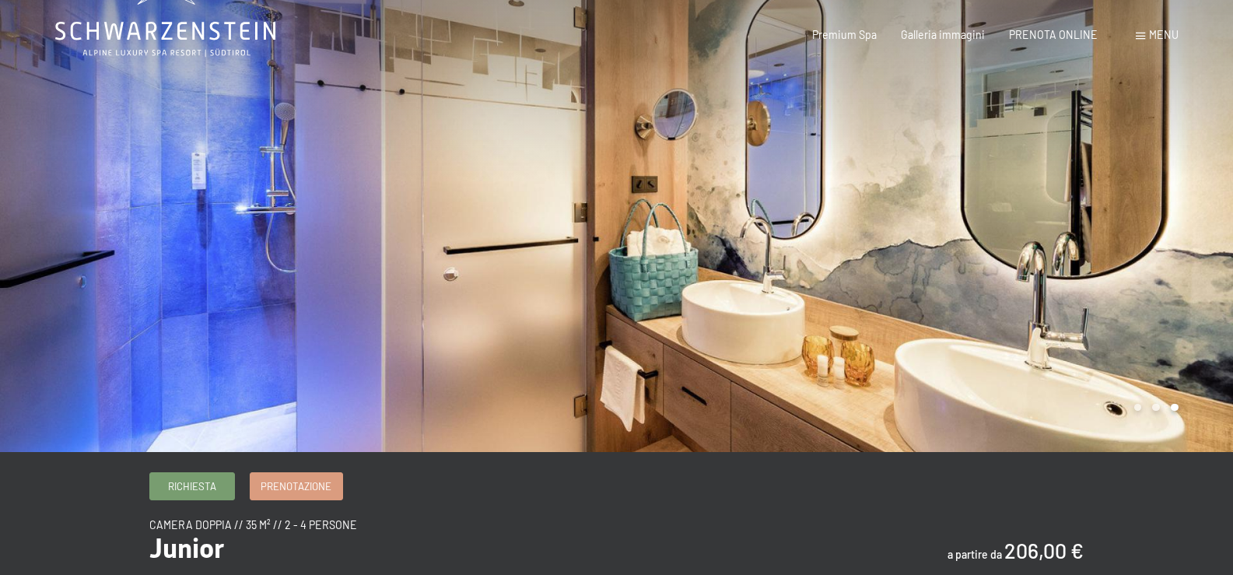
scroll to position [0, 0]
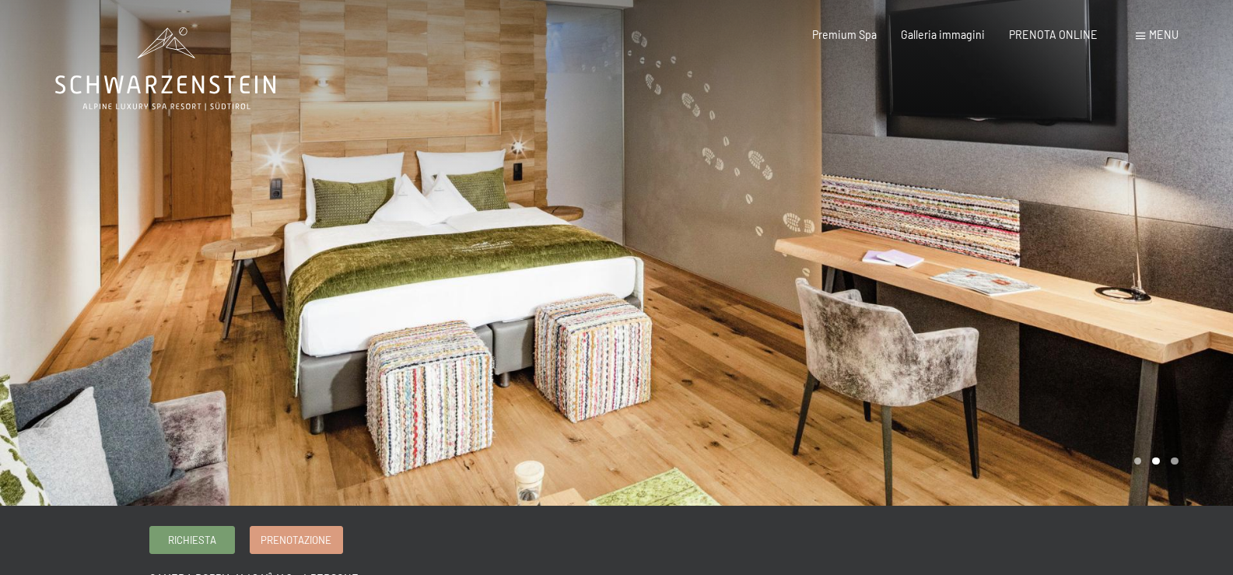
click at [1038, 267] on div at bounding box center [925, 253] width 617 height 506
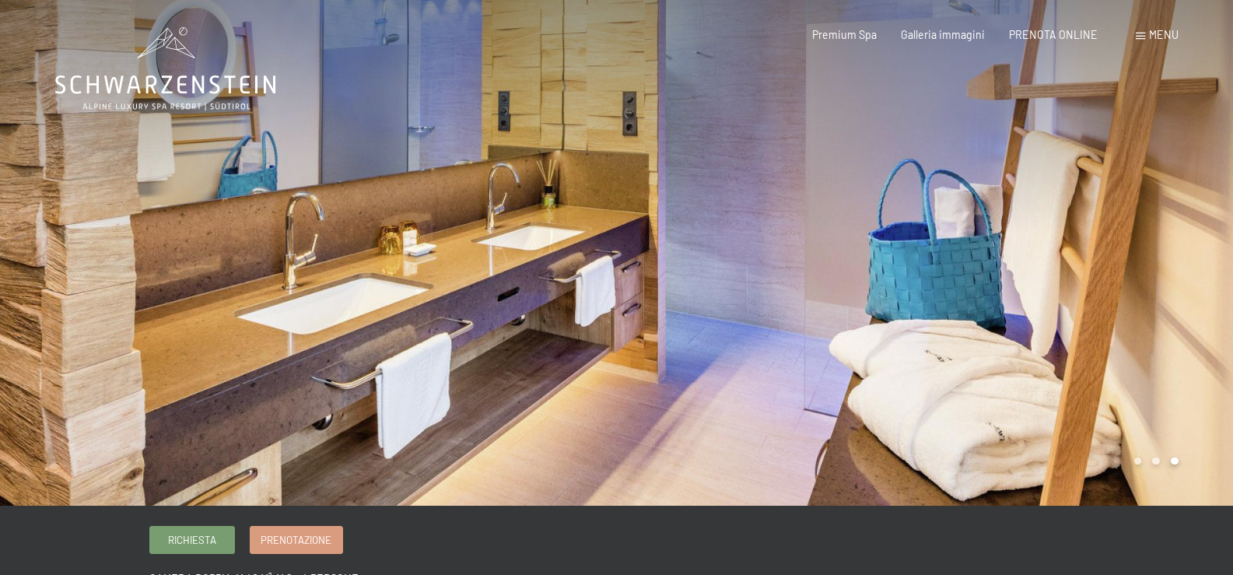
click at [1038, 267] on div at bounding box center [925, 253] width 617 height 506
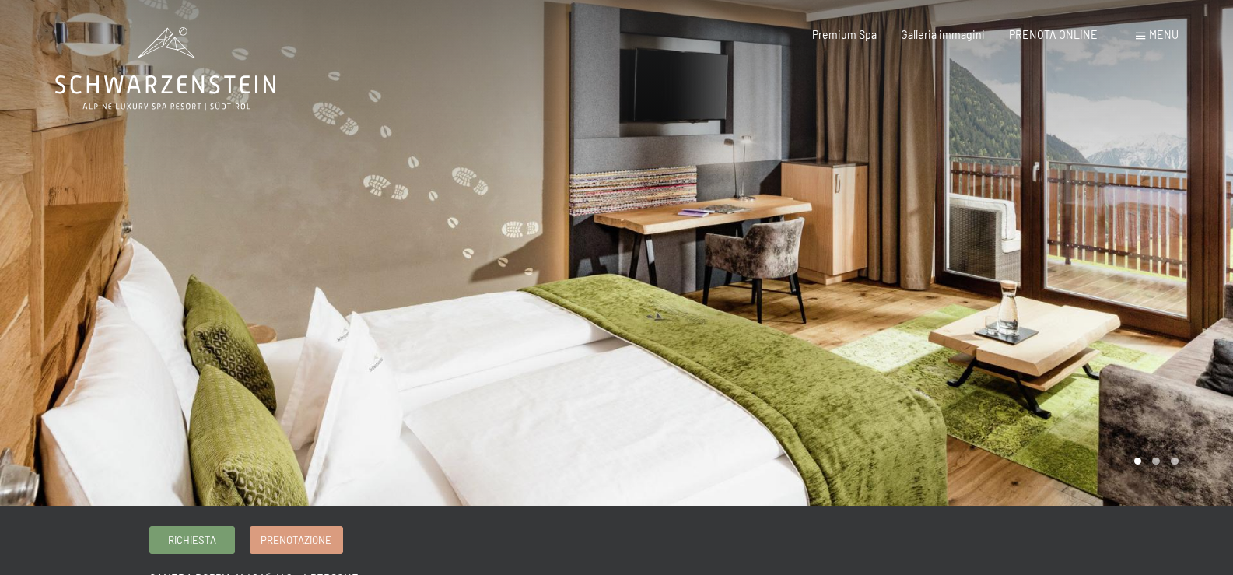
click at [1038, 267] on div at bounding box center [925, 253] width 617 height 506
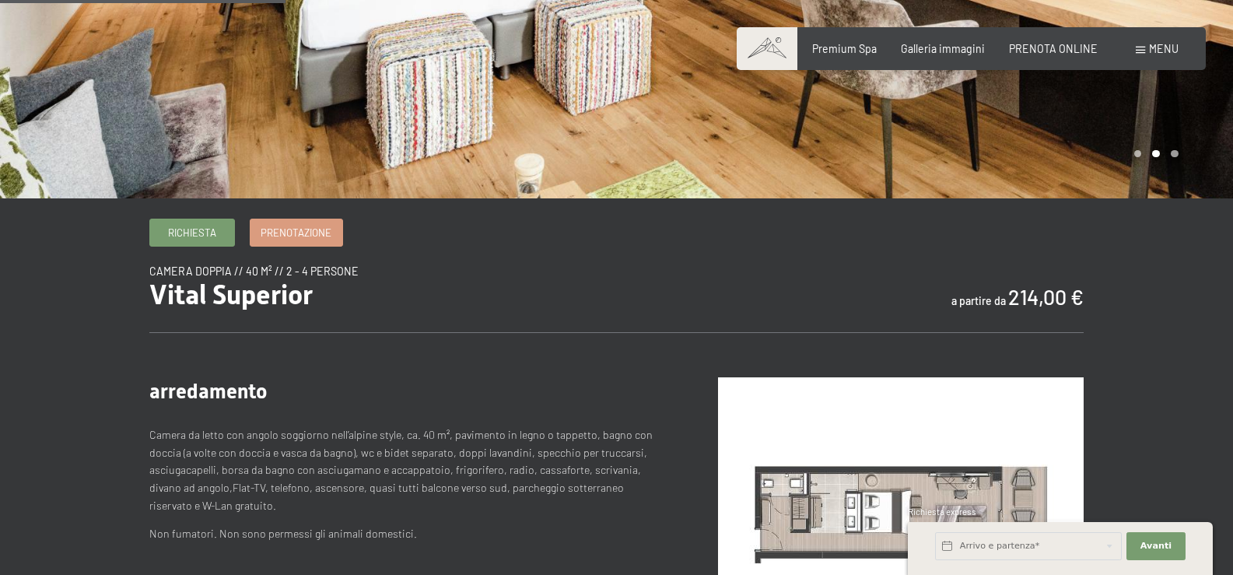
scroll to position [467, 0]
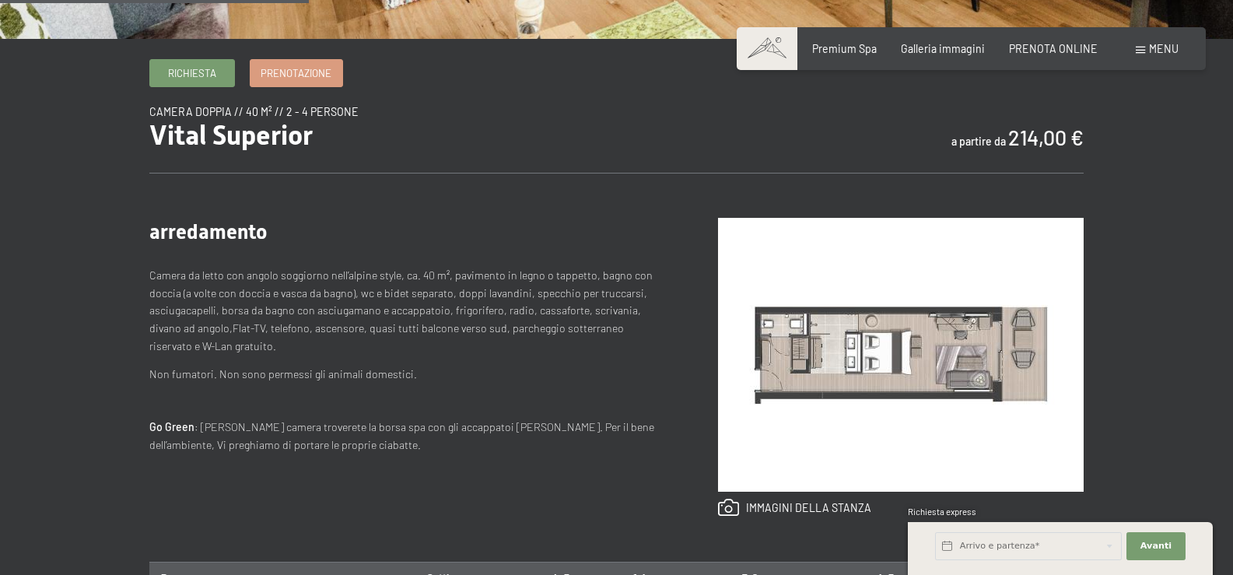
click at [917, 338] on img at bounding box center [901, 355] width 366 height 274
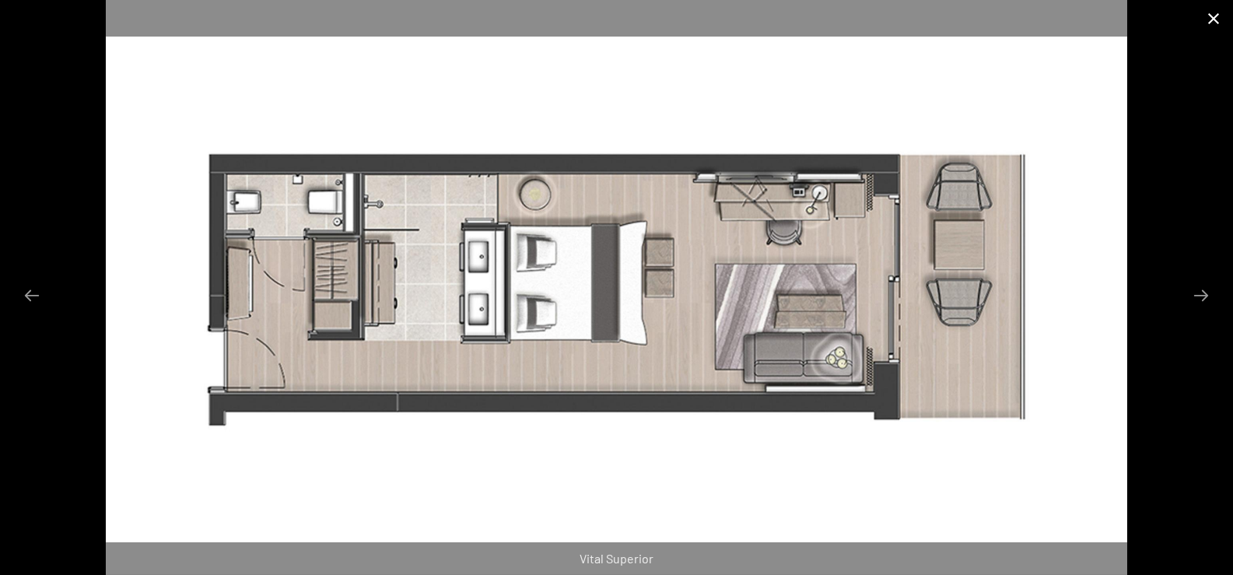
click at [1216, 19] on button "Close gallery" at bounding box center [1213, 18] width 39 height 37
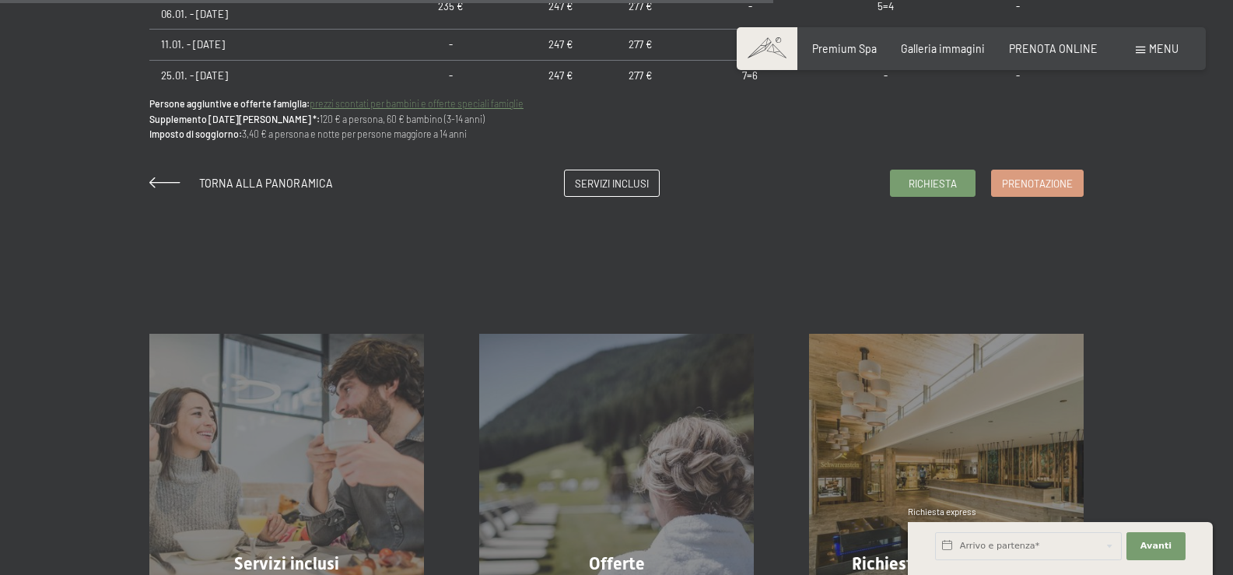
scroll to position [1401, 0]
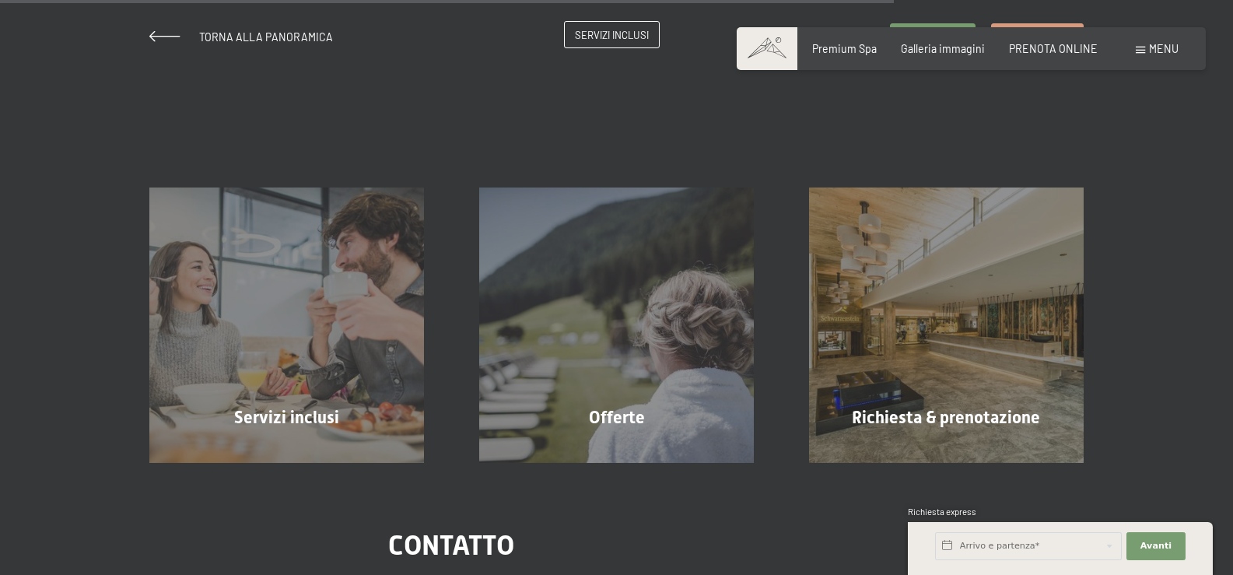
click at [633, 30] on span "Servizi inclusi" at bounding box center [612, 35] width 74 height 14
